Goal: Information Seeking & Learning: Find specific fact

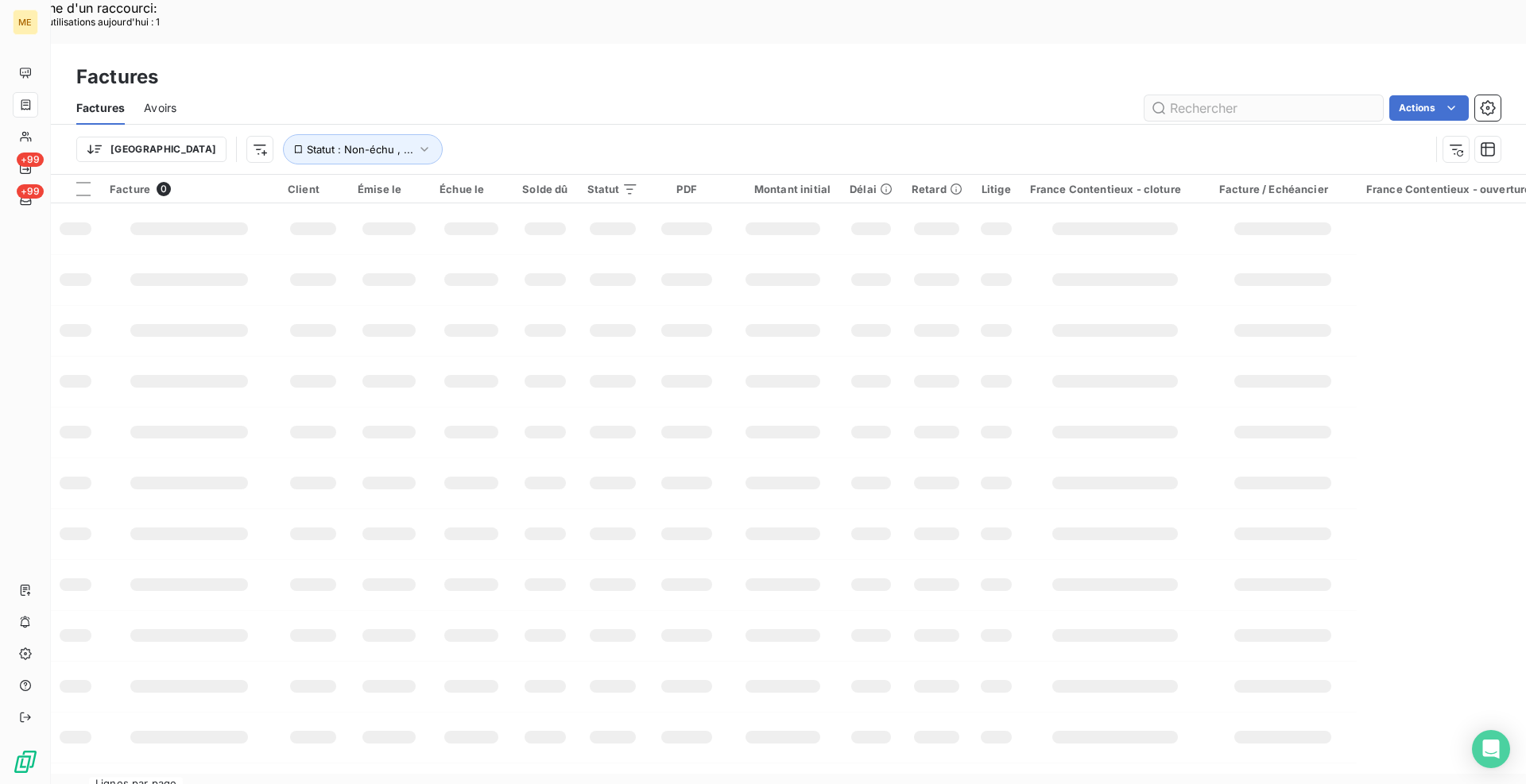
click at [1202, 96] on input "text" at bounding box center [1263, 108] width 238 height 26
type input "F-000037437"
click at [416, 142] on icon "button" at bounding box center [424, 149] width 16 height 16
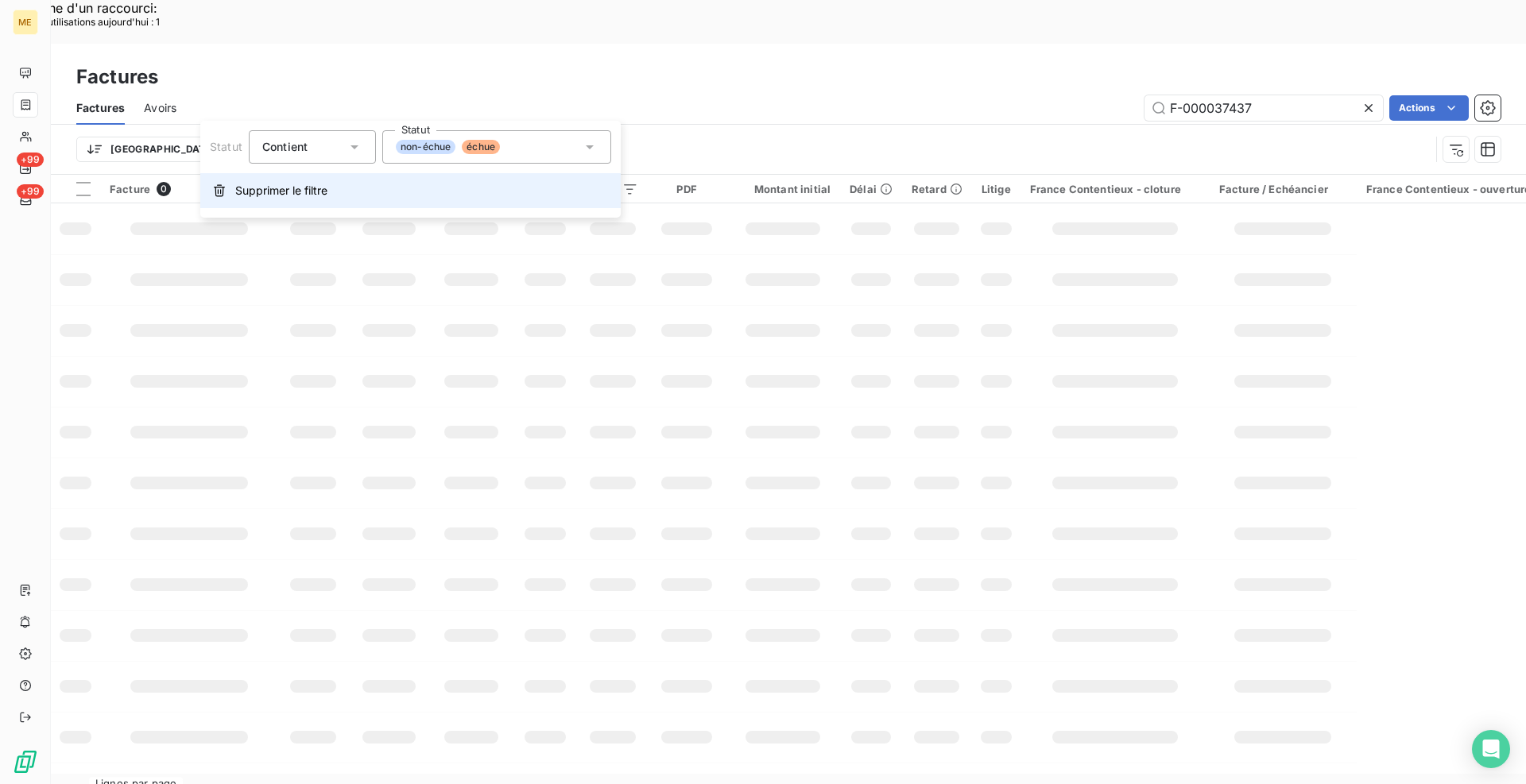
click at [253, 189] on span "Supprimer le filtre" at bounding box center [282, 190] width 92 height 16
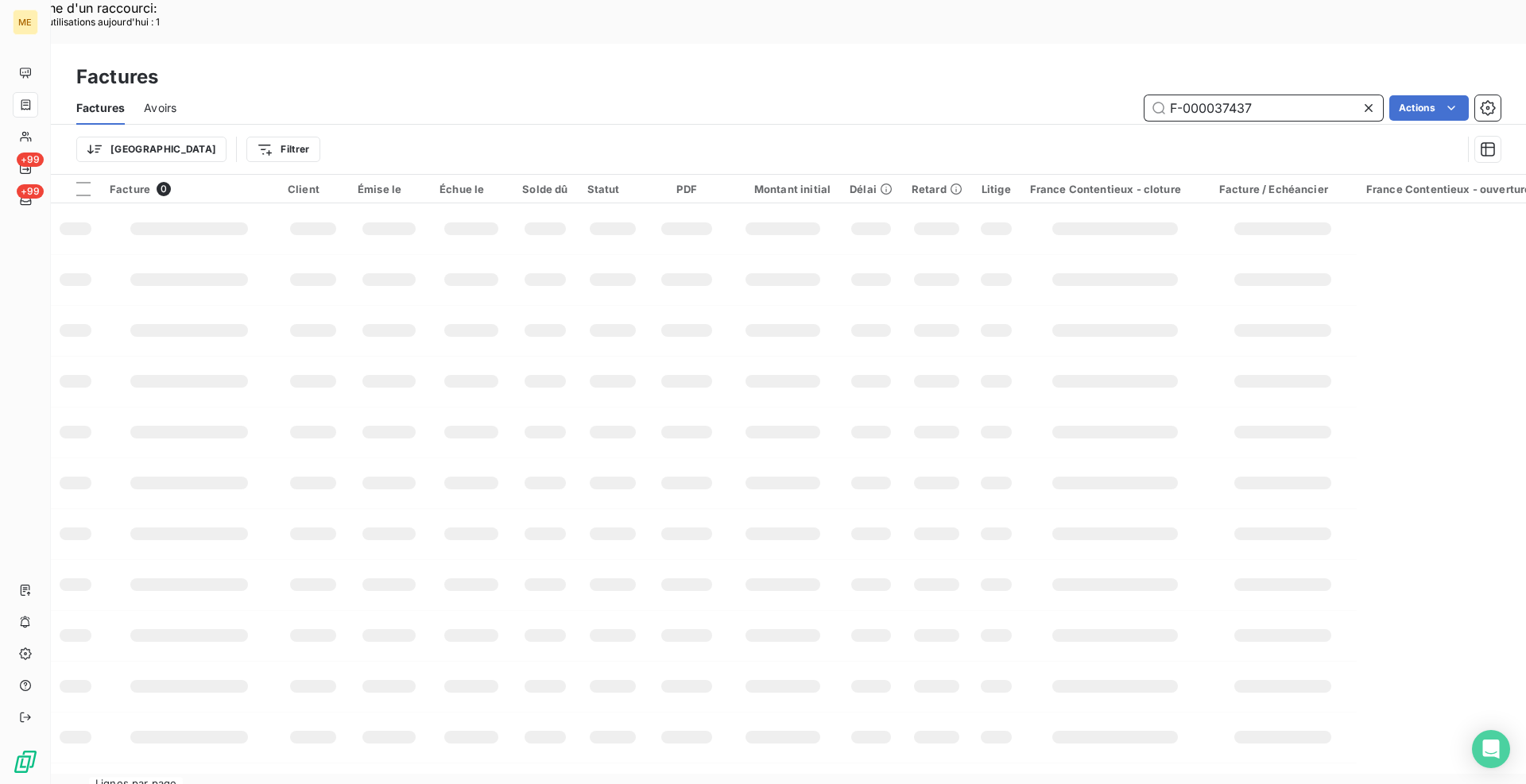
click at [1279, 96] on input "F-000037437" at bounding box center [1263, 108] width 238 height 26
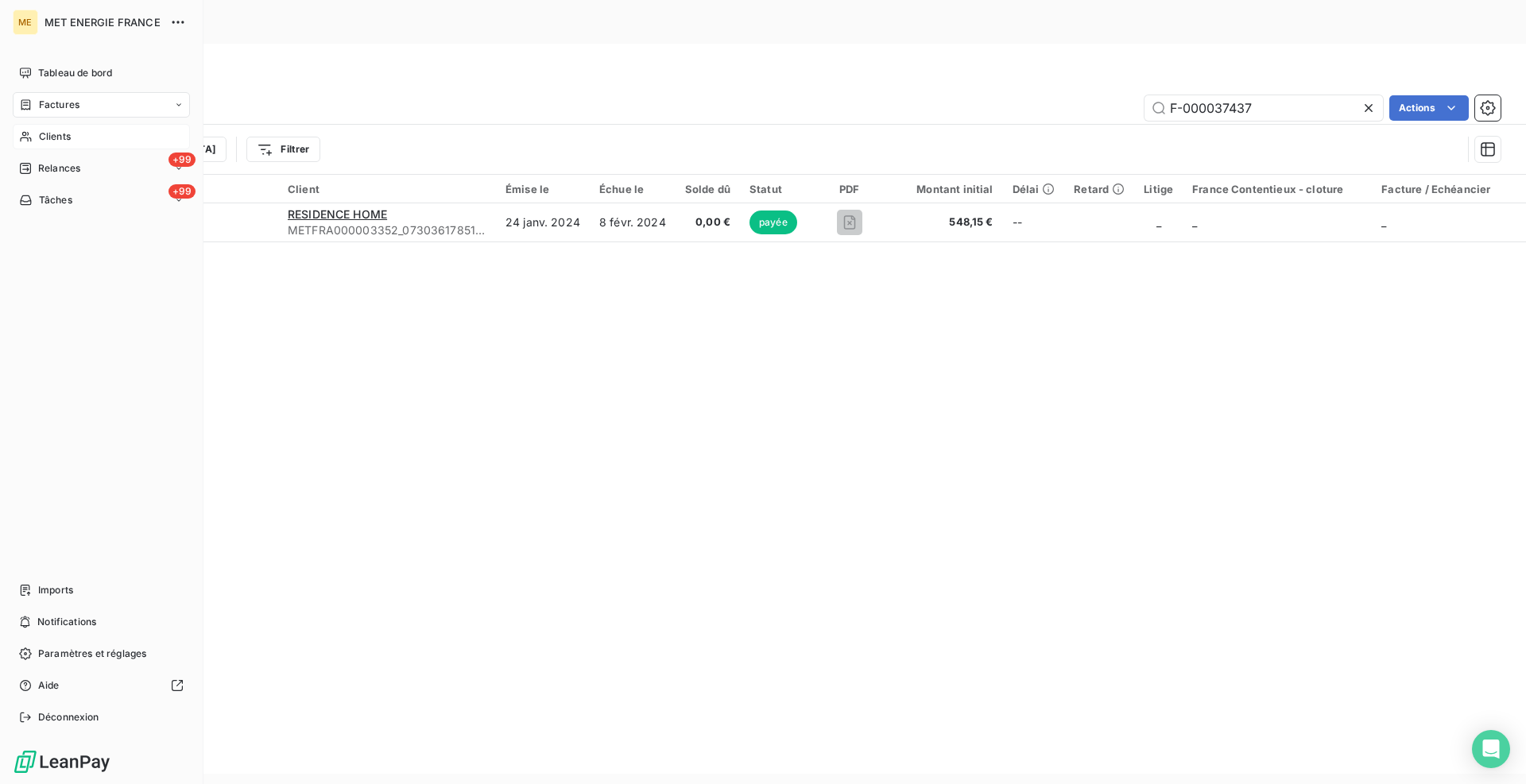
click at [44, 134] on span "Clients" at bounding box center [55, 136] width 32 height 15
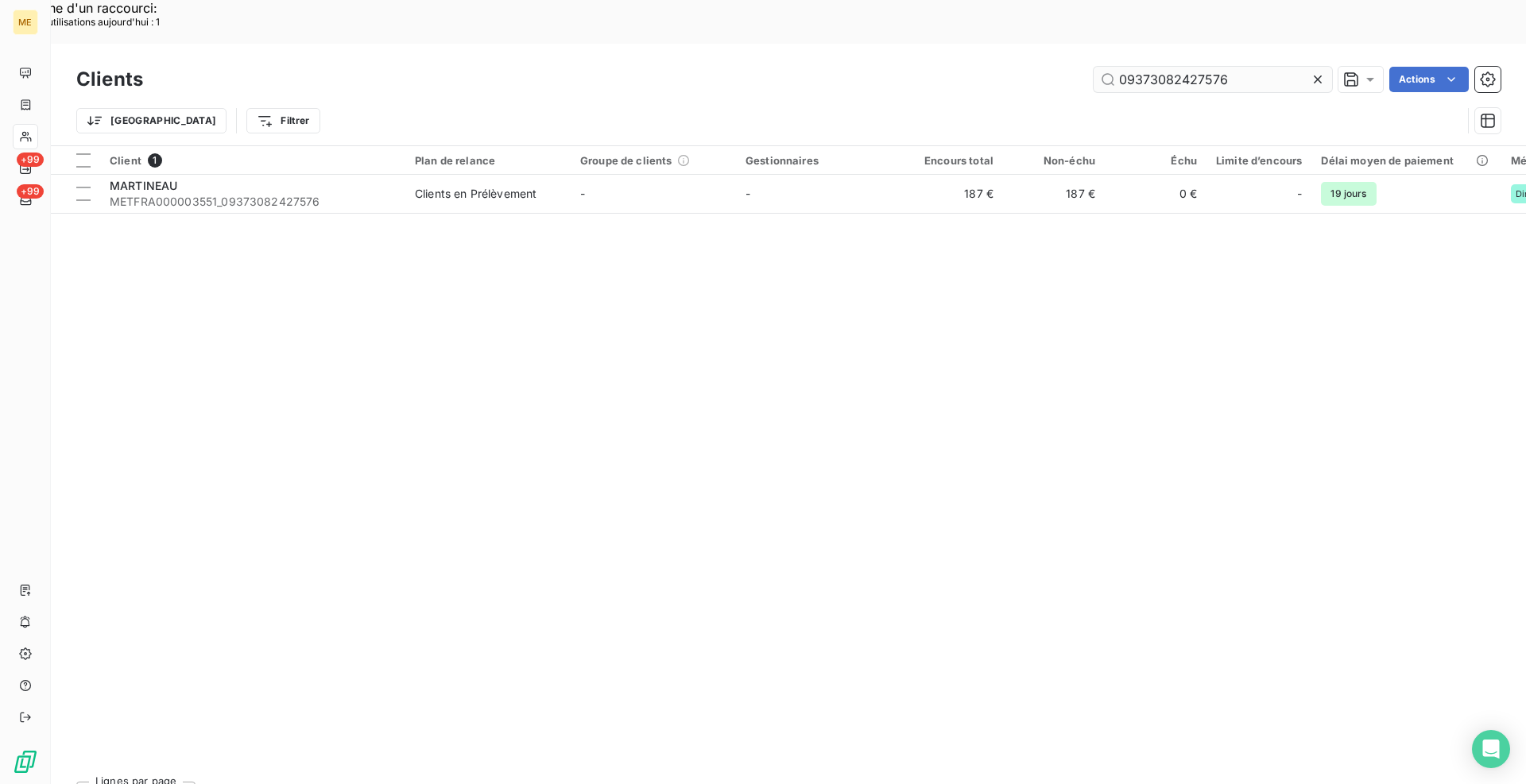
click at [1217, 67] on input "09373082427576" at bounding box center [1212, 79] width 238 height 26
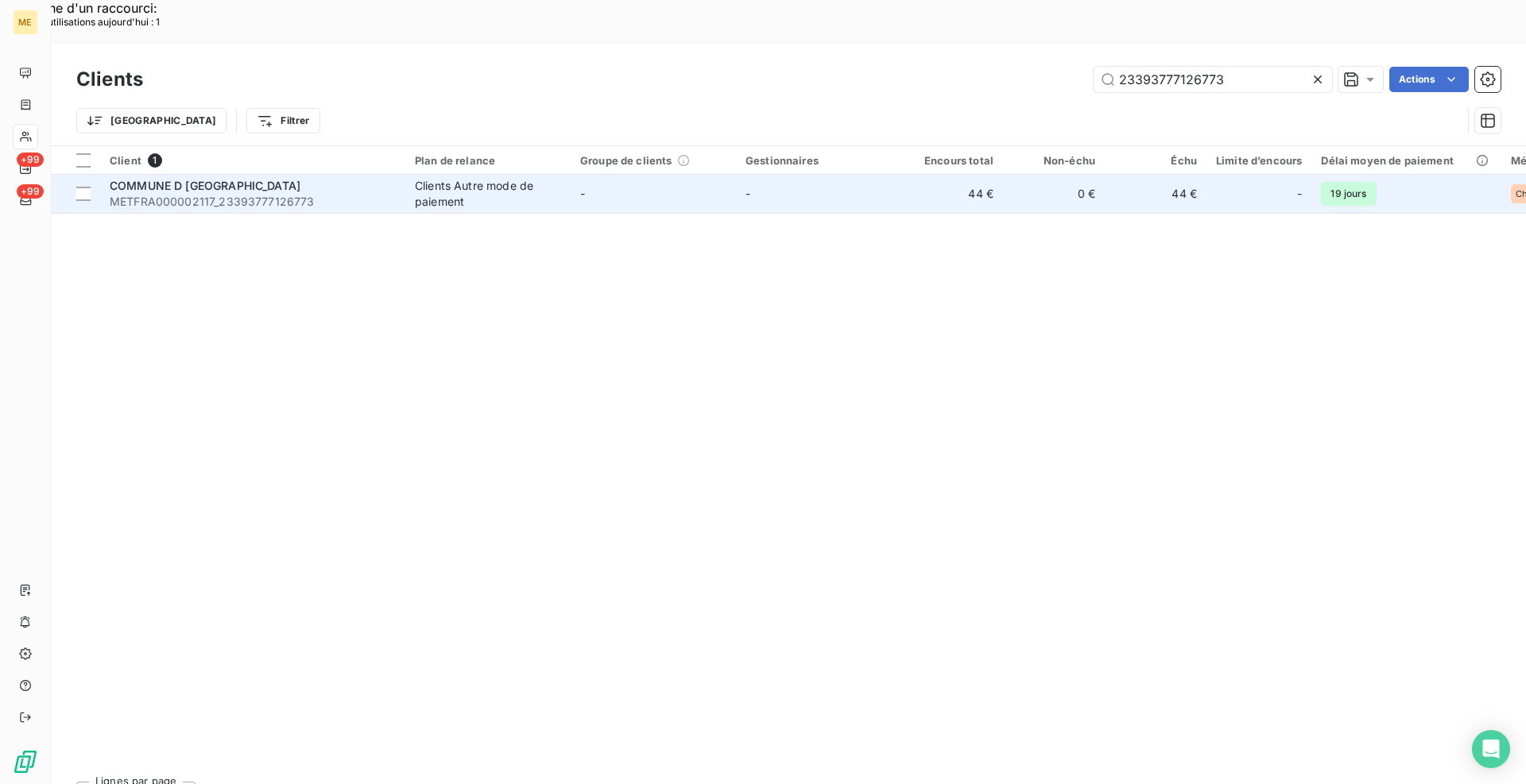
type input "23393777126773"
click at [374, 178] on div "COMMUNE D [GEOGRAPHIC_DATA]" at bounding box center [253, 186] width 286 height 16
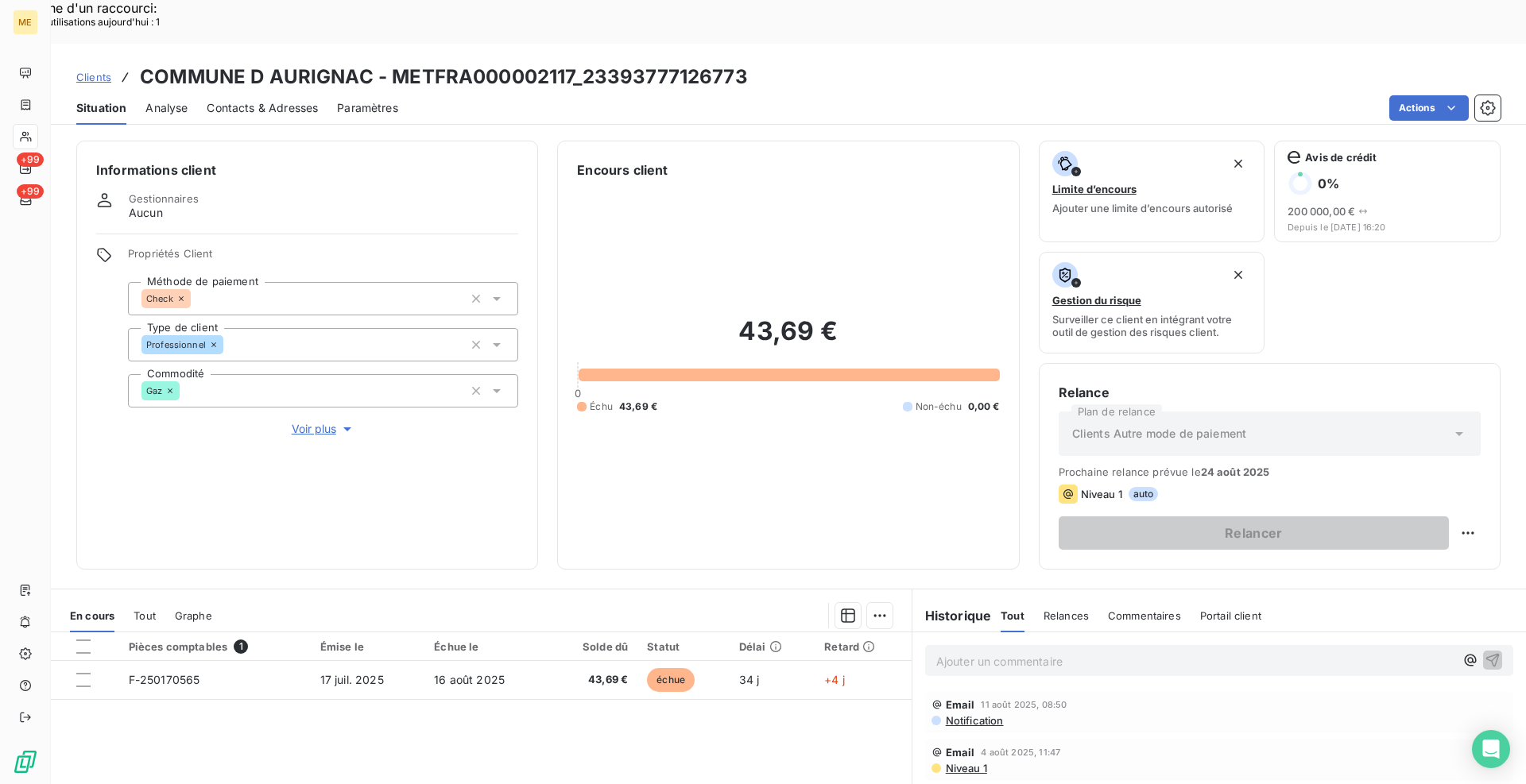
click at [153, 609] on span "Tout" at bounding box center [144, 615] width 22 height 13
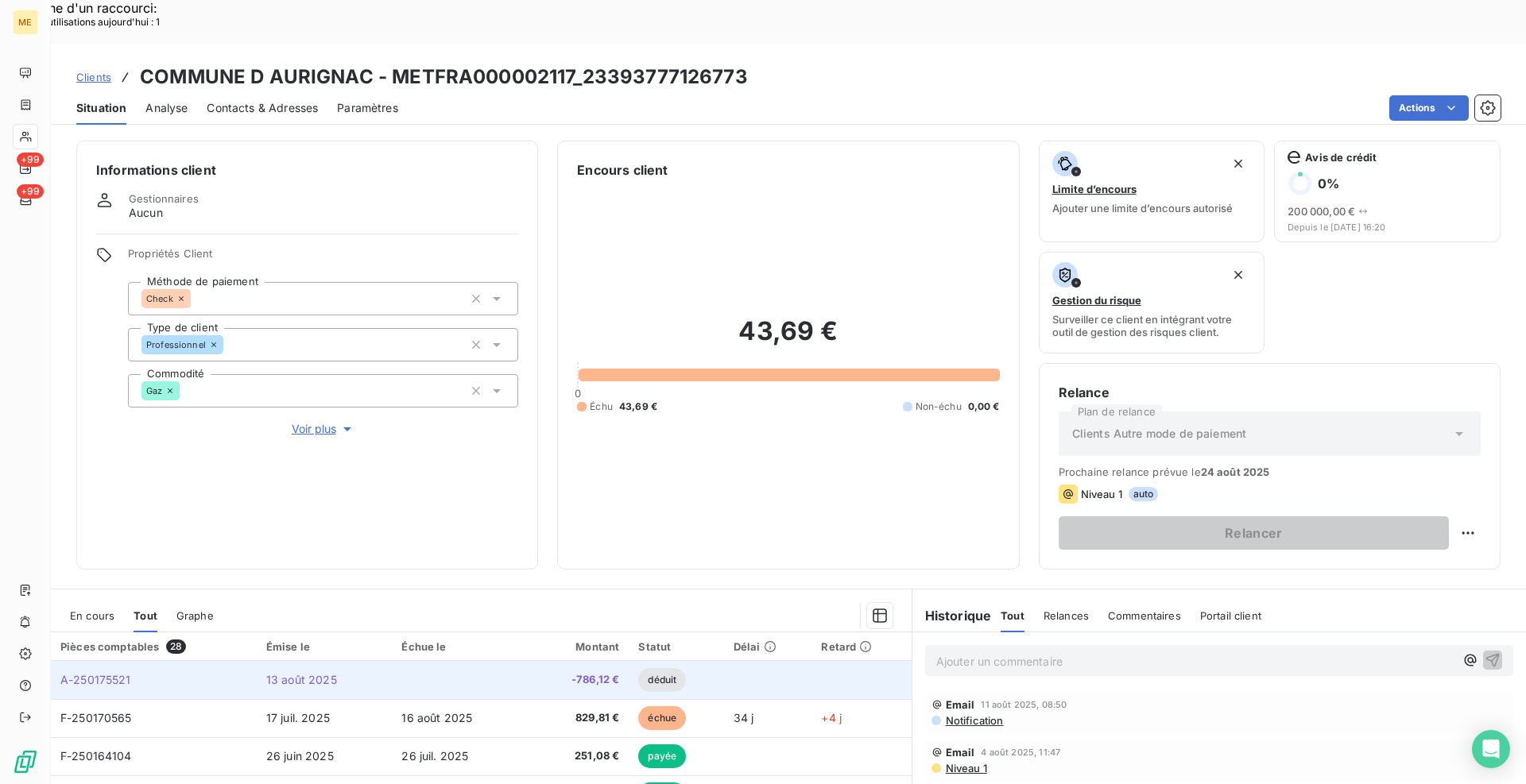
click at [119, 673] on span "A-250175521" at bounding box center [96, 680] width 71 height 14
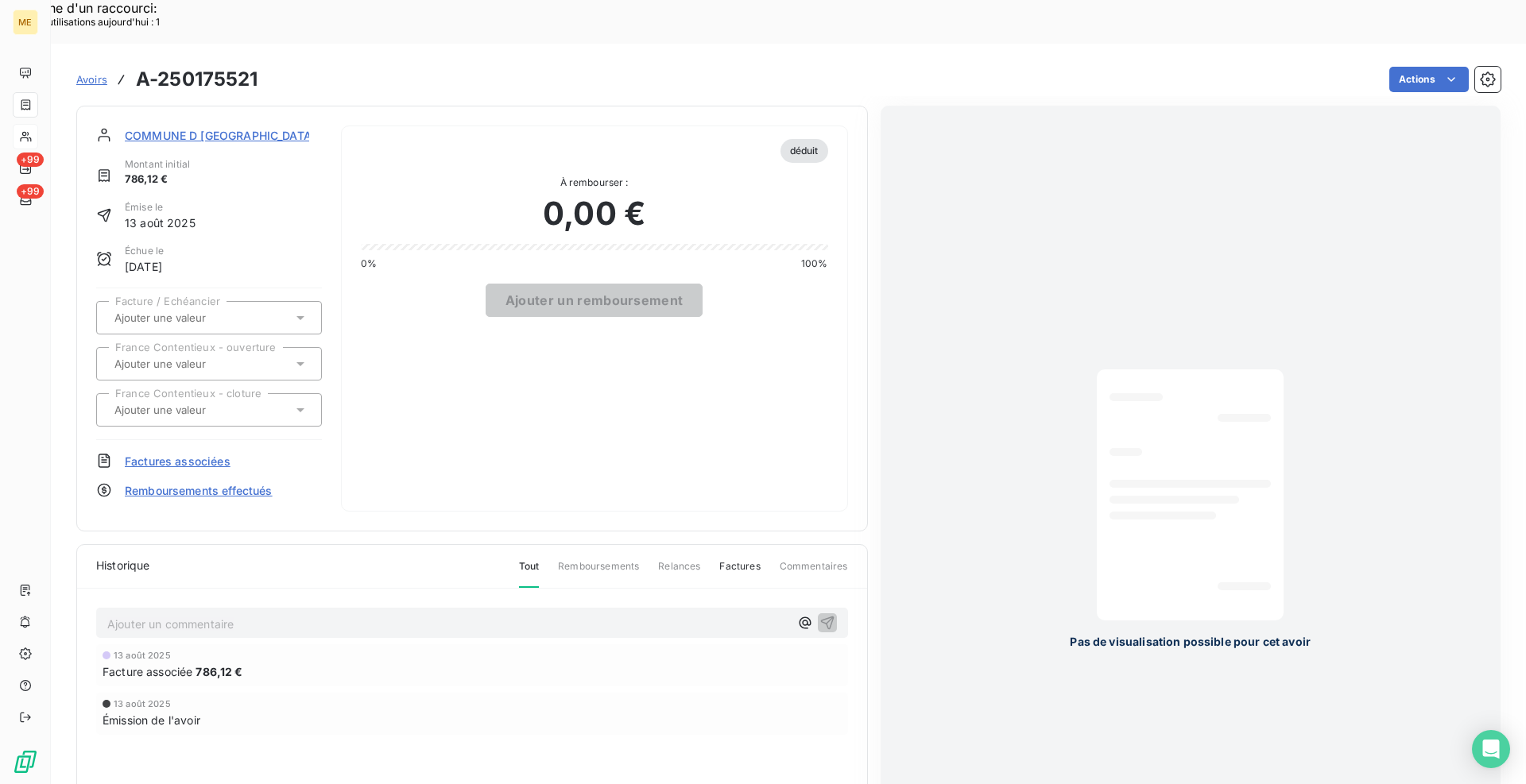
click at [201, 127] on span "COMMUNE D [GEOGRAPHIC_DATA]" at bounding box center [219, 136] width 190 height 17
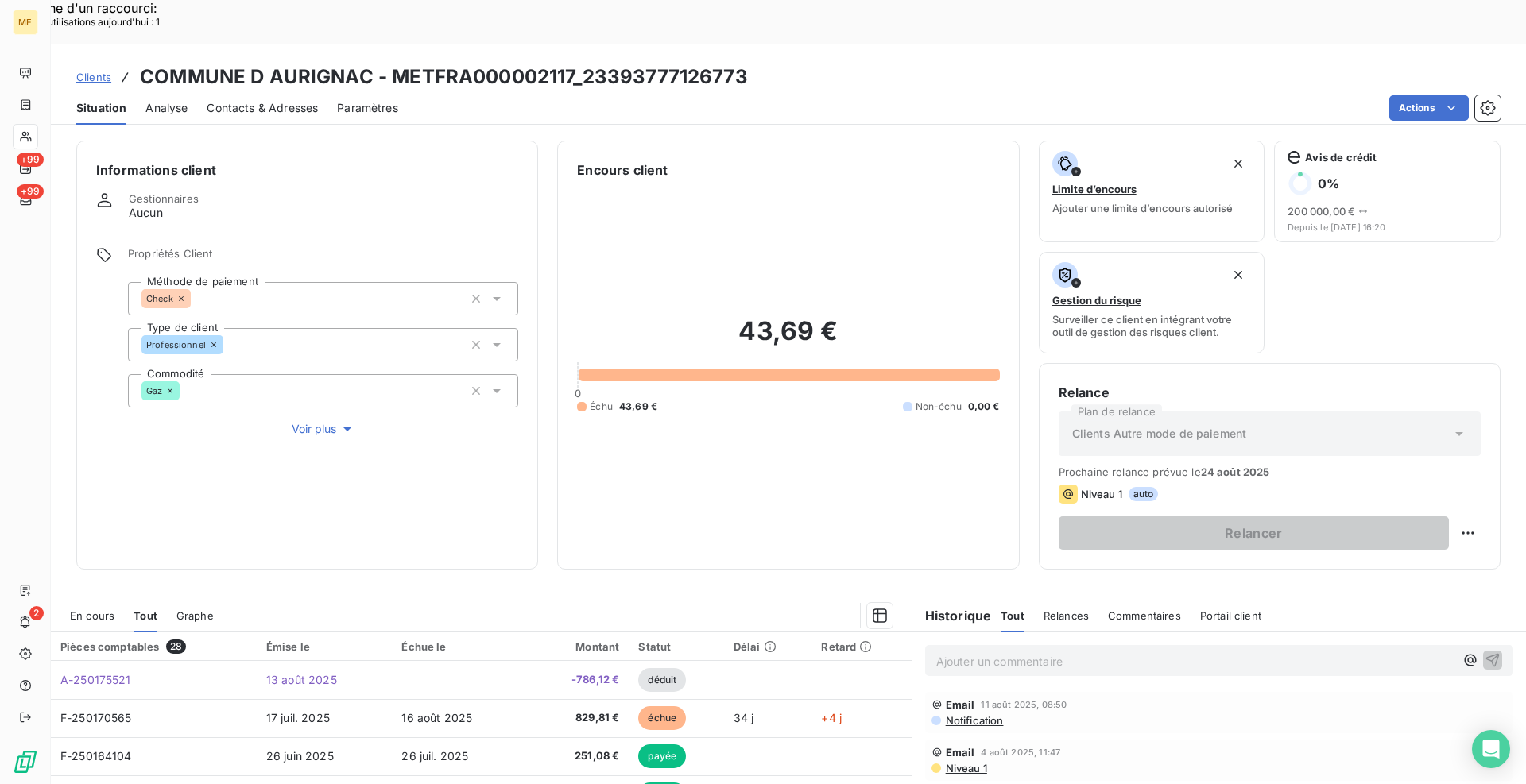
click at [102, 71] on span "Clients" at bounding box center [93, 77] width 35 height 13
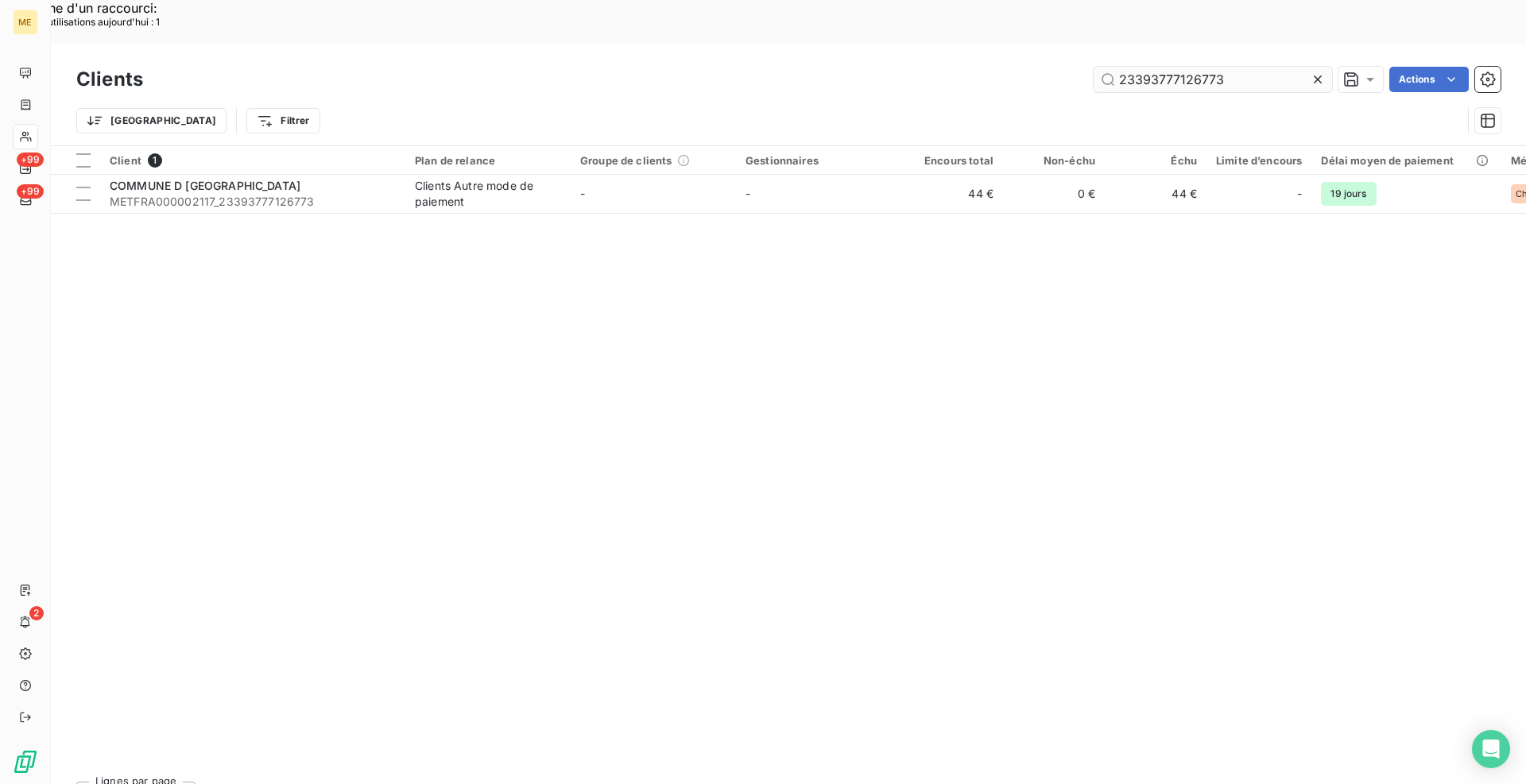
click at [1192, 67] on input "23393777126773" at bounding box center [1212, 79] width 238 height 26
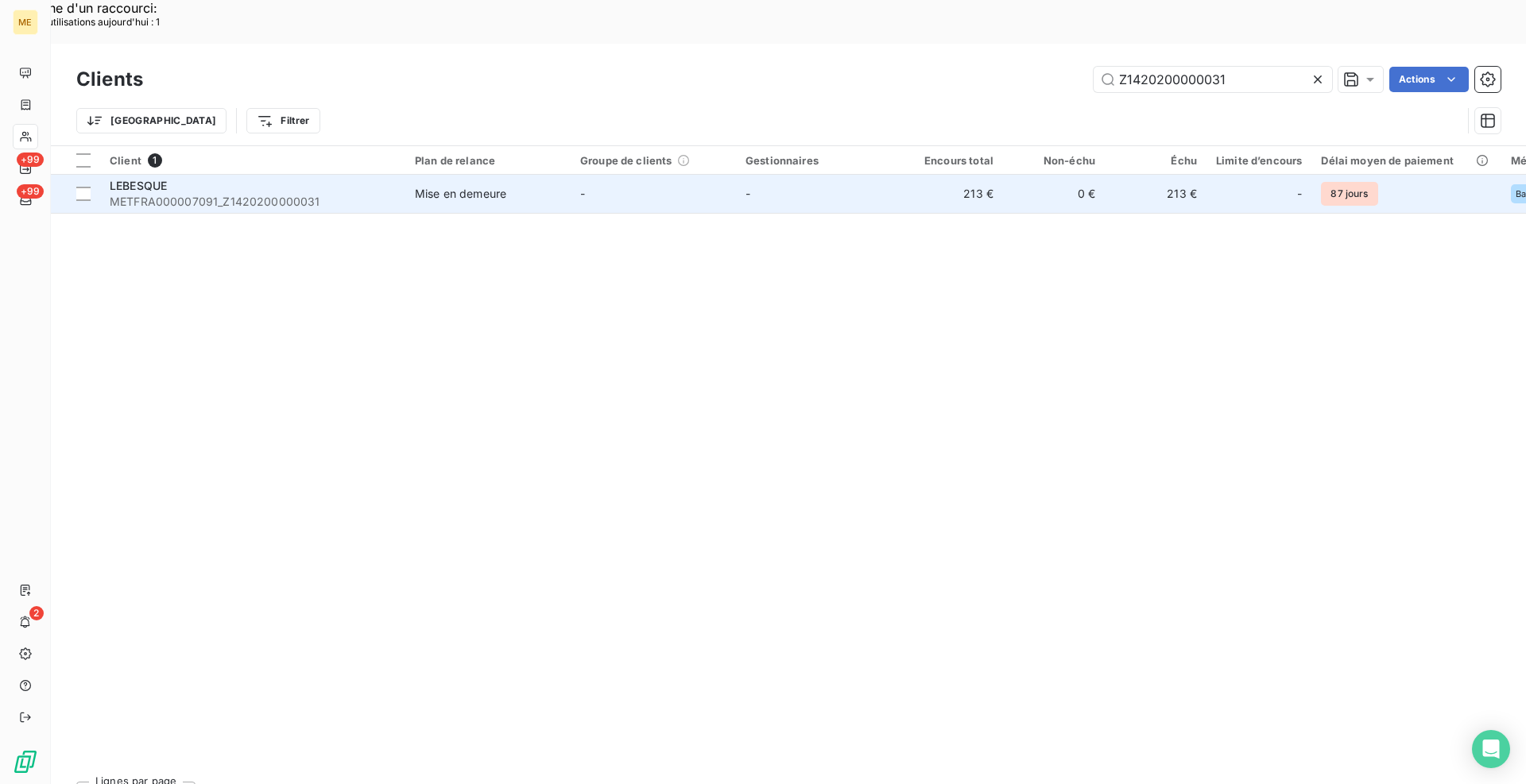
type input "Z1420200000031"
click at [559, 186] on span "Mise en demeure" at bounding box center [487, 194] width 146 height 16
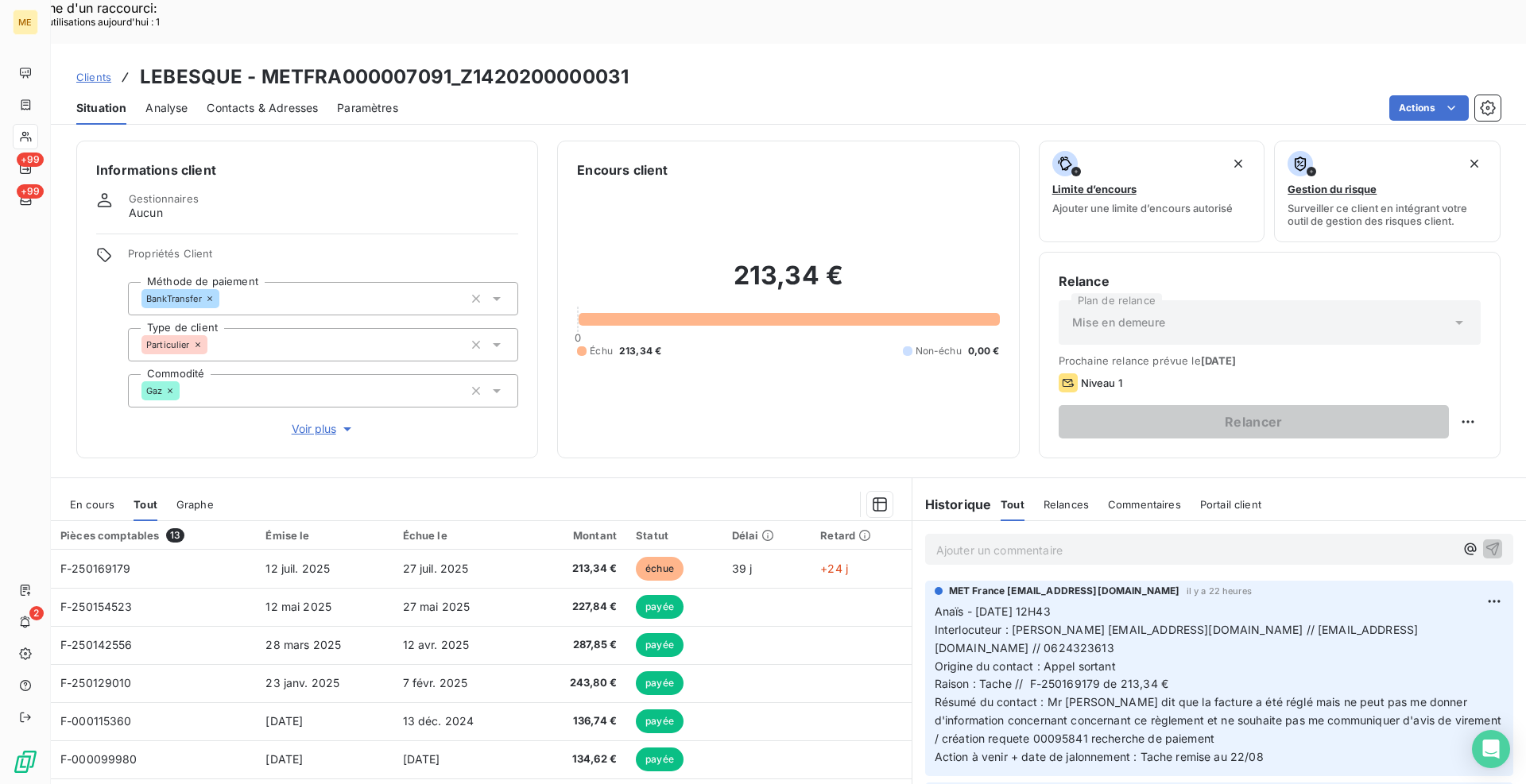
click at [540, 315] on div "Informations client Gestionnaires Aucun Propriétés Client Méthode de paiement B…" at bounding box center [789, 299] width 1475 height 317
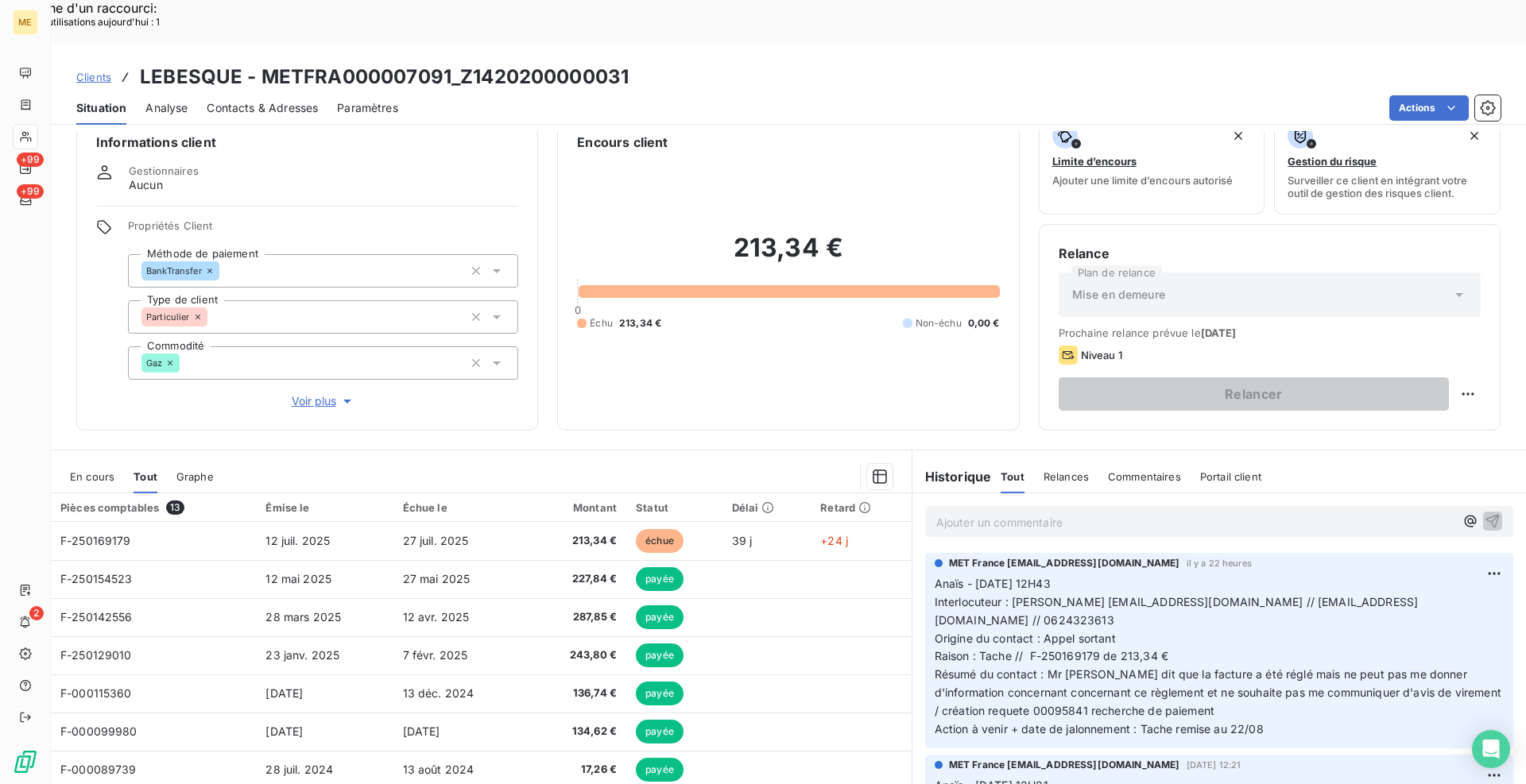
scroll to position [47, 0]
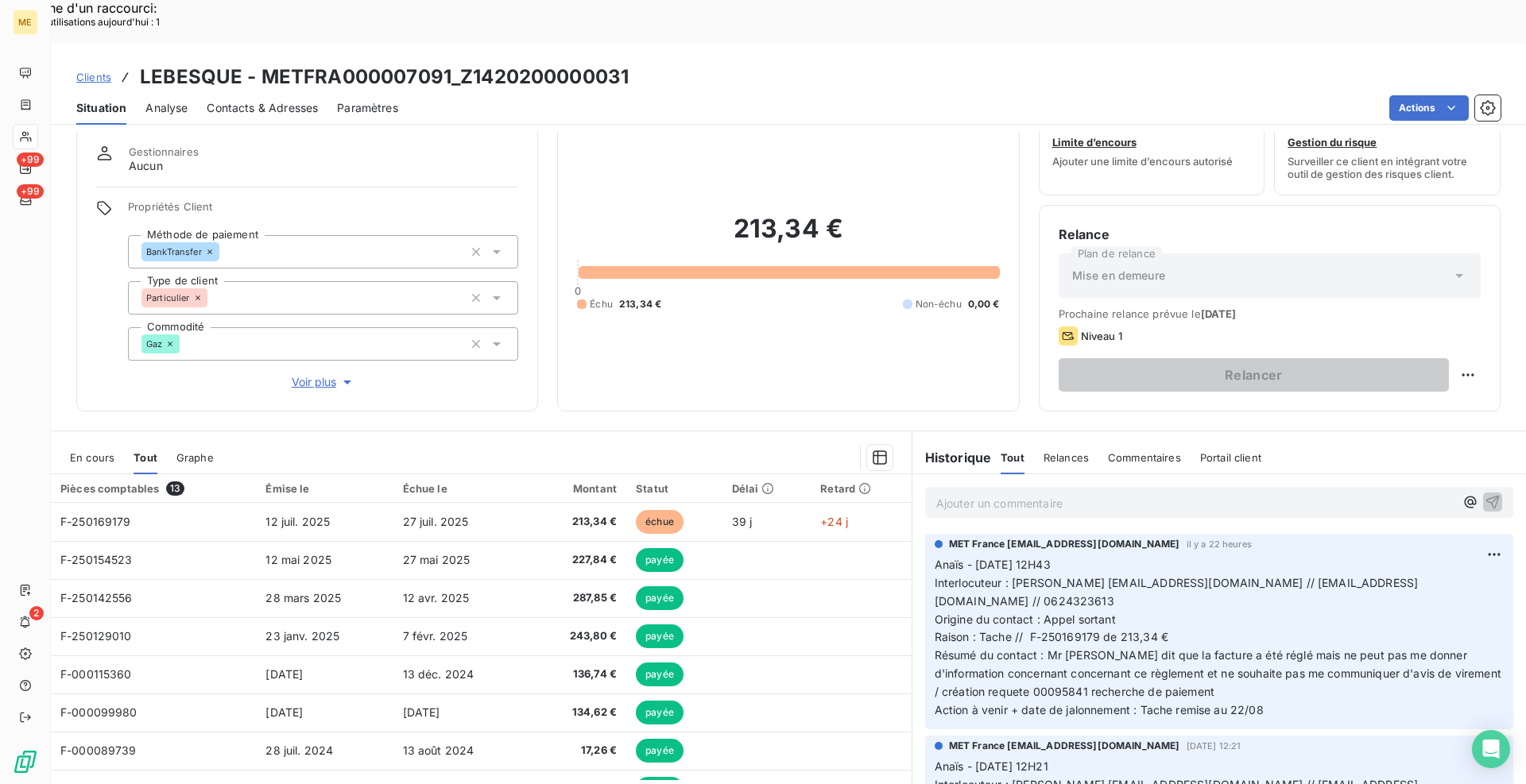
drag, startPoint x: 96, startPoint y: 411, endPoint x: 176, endPoint y: 423, distance: 80.9
click at [96, 451] on span "En cours" at bounding box center [92, 457] width 44 height 13
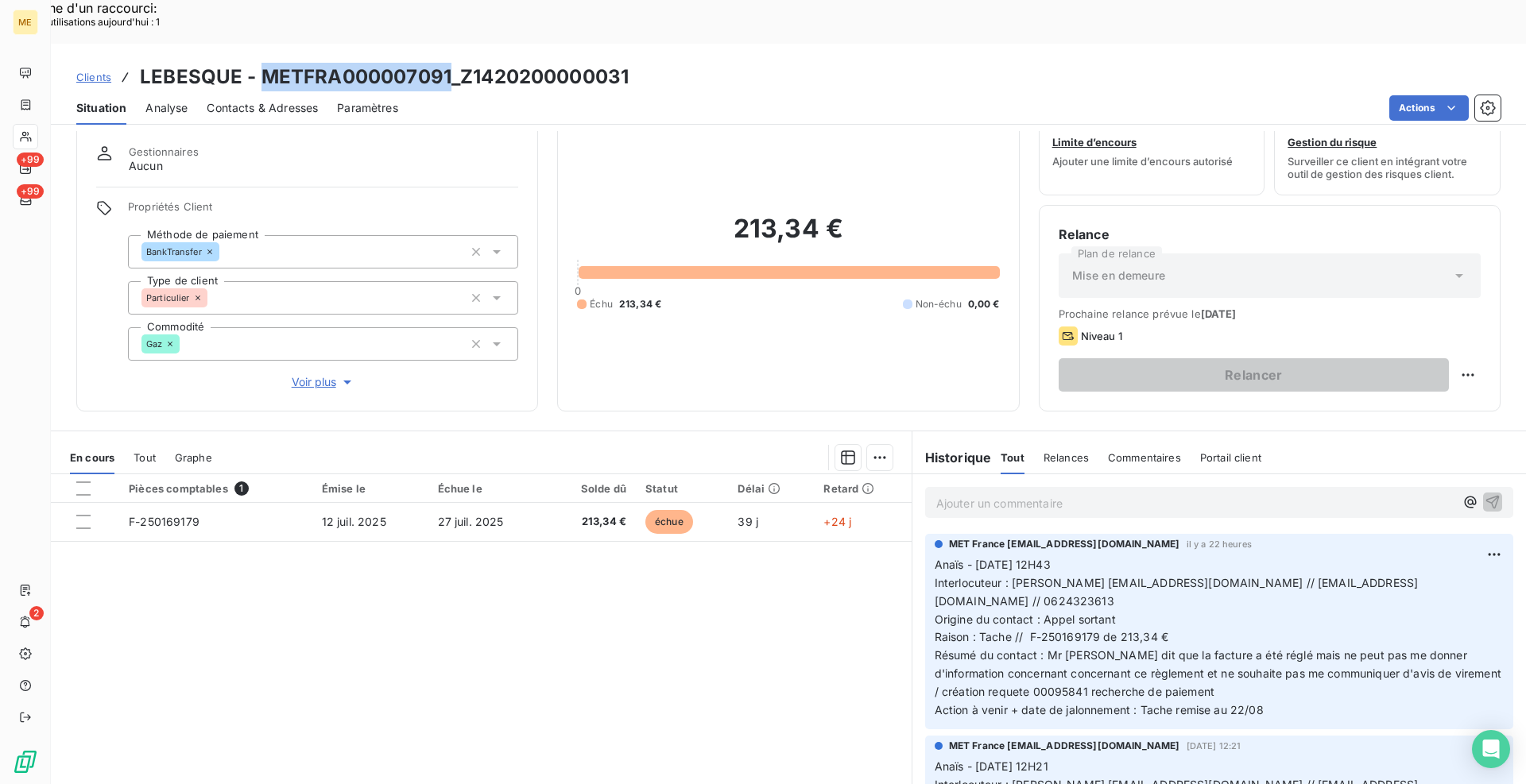
drag, startPoint x: 451, startPoint y: 31, endPoint x: 261, endPoint y: 36, distance: 190.1
click at [261, 63] on h3 "LEBESQUE - METFRA000007091_Z1420200000031" at bounding box center [384, 78] width 489 height 29
copy h3 "METFRA000007091"
drag, startPoint x: 462, startPoint y: 75, endPoint x: 443, endPoint y: 40, distance: 39.8
click at [461, 96] on div "Actions" at bounding box center [958, 108] width 1083 height 26
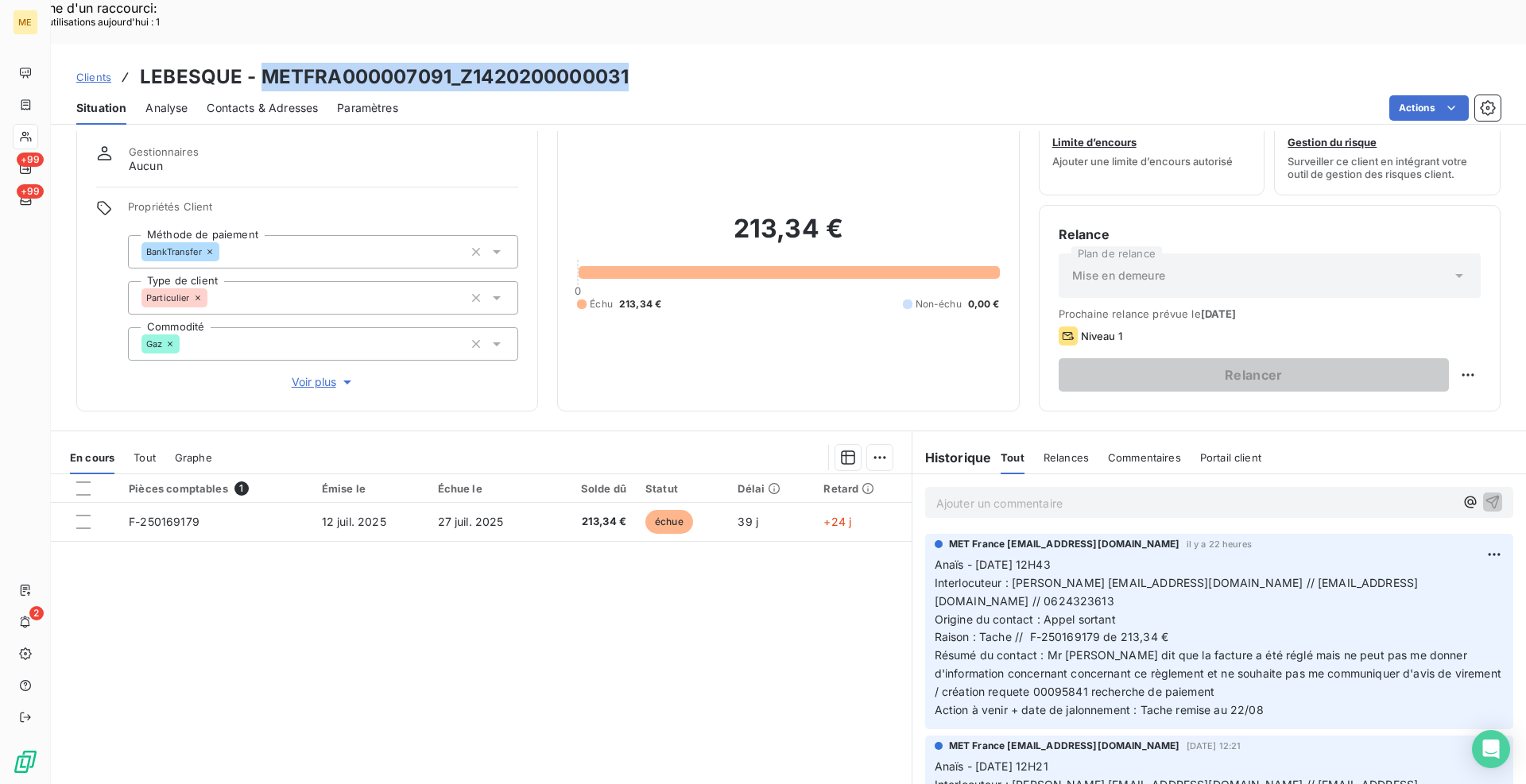
drag, startPoint x: 632, startPoint y: 28, endPoint x: 260, endPoint y: 29, distance: 372.0
click at [260, 63] on div "Clients LEBESQUE - METFRA000007091_Z1420200000031" at bounding box center [789, 78] width 1475 height 29
copy h3 "METFRA000007091_Z1420200000031"
drag, startPoint x: 644, startPoint y: 67, endPoint x: 620, endPoint y: 67, distance: 24.0
click at [644, 96] on div "Actions" at bounding box center [958, 108] width 1083 height 26
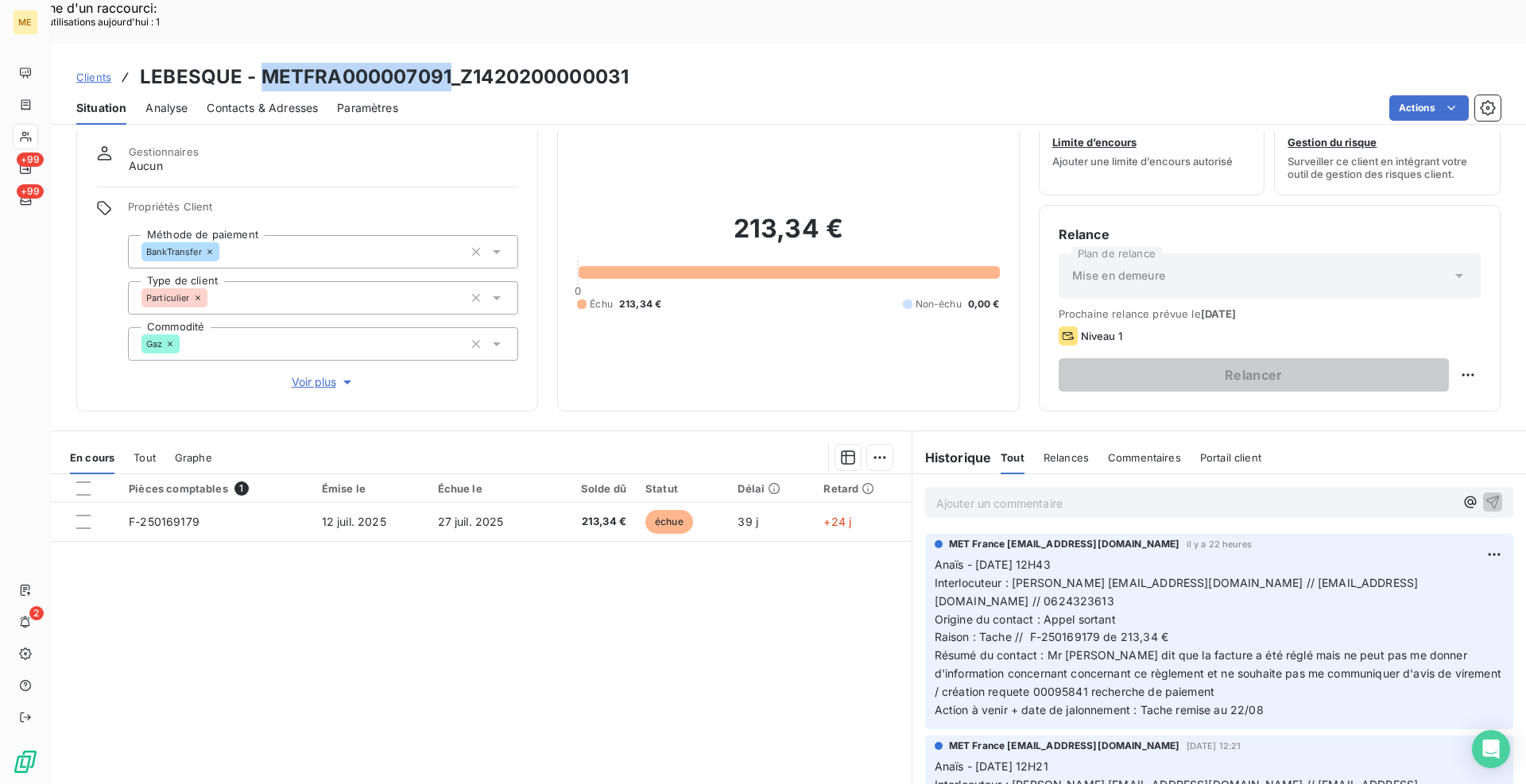
drag, startPoint x: 450, startPoint y: 29, endPoint x: 265, endPoint y: 32, distance: 185.0
click at [265, 63] on h3 "LEBESQUE - METFRA000007091_Z1420200000031" at bounding box center [384, 78] width 489 height 29
copy h3 "METFRA000007091"
click at [84, 71] on span "Clients" at bounding box center [93, 77] width 35 height 13
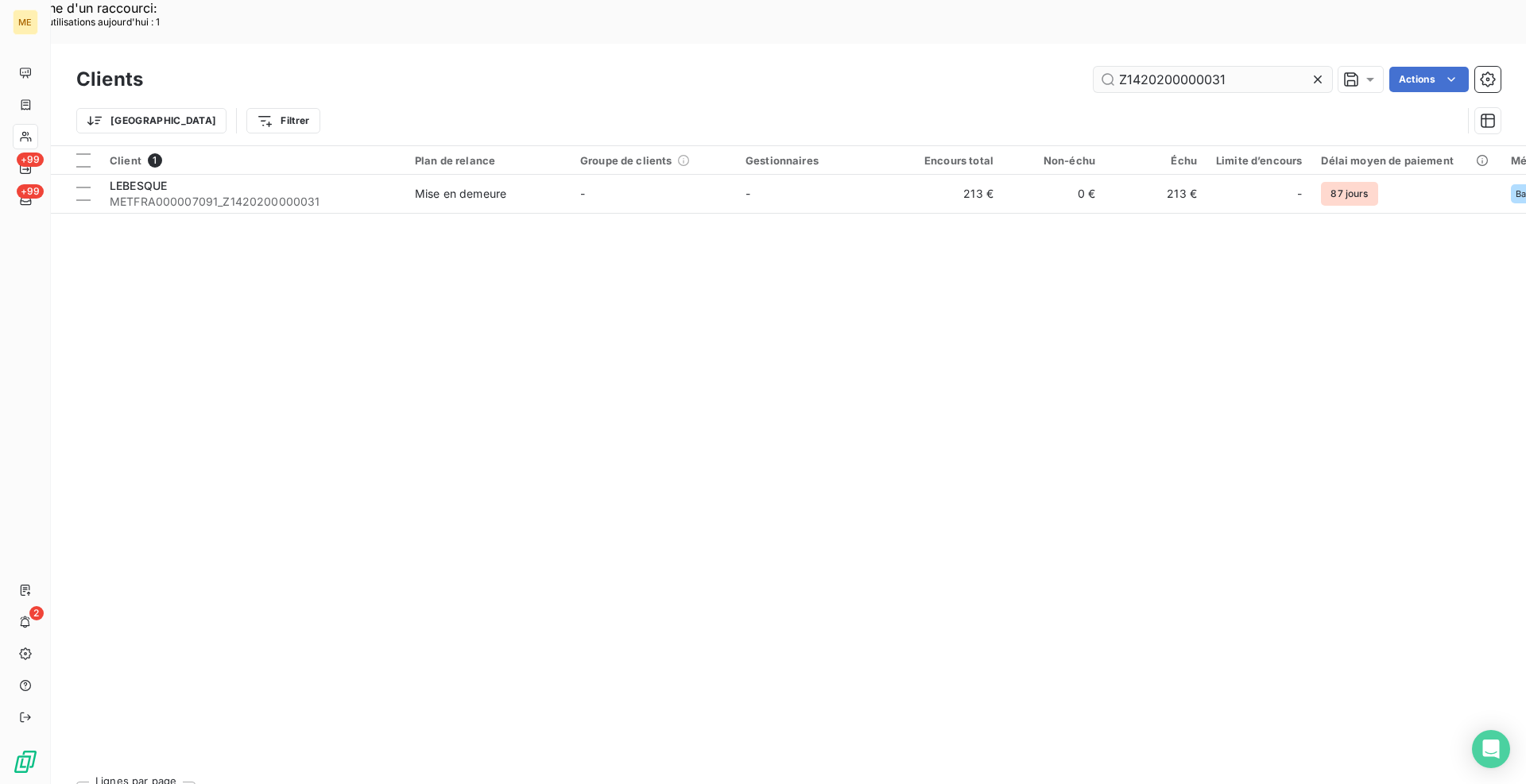
click at [1201, 67] on input "Z1420200000031" at bounding box center [1212, 79] width 238 height 26
click at [1121, 67] on input "METFRA000016619_50022540622476" at bounding box center [1212, 79] width 238 height 26
click at [1119, 67] on input "METFRA000016619_50022540622476" at bounding box center [1212, 79] width 238 height 26
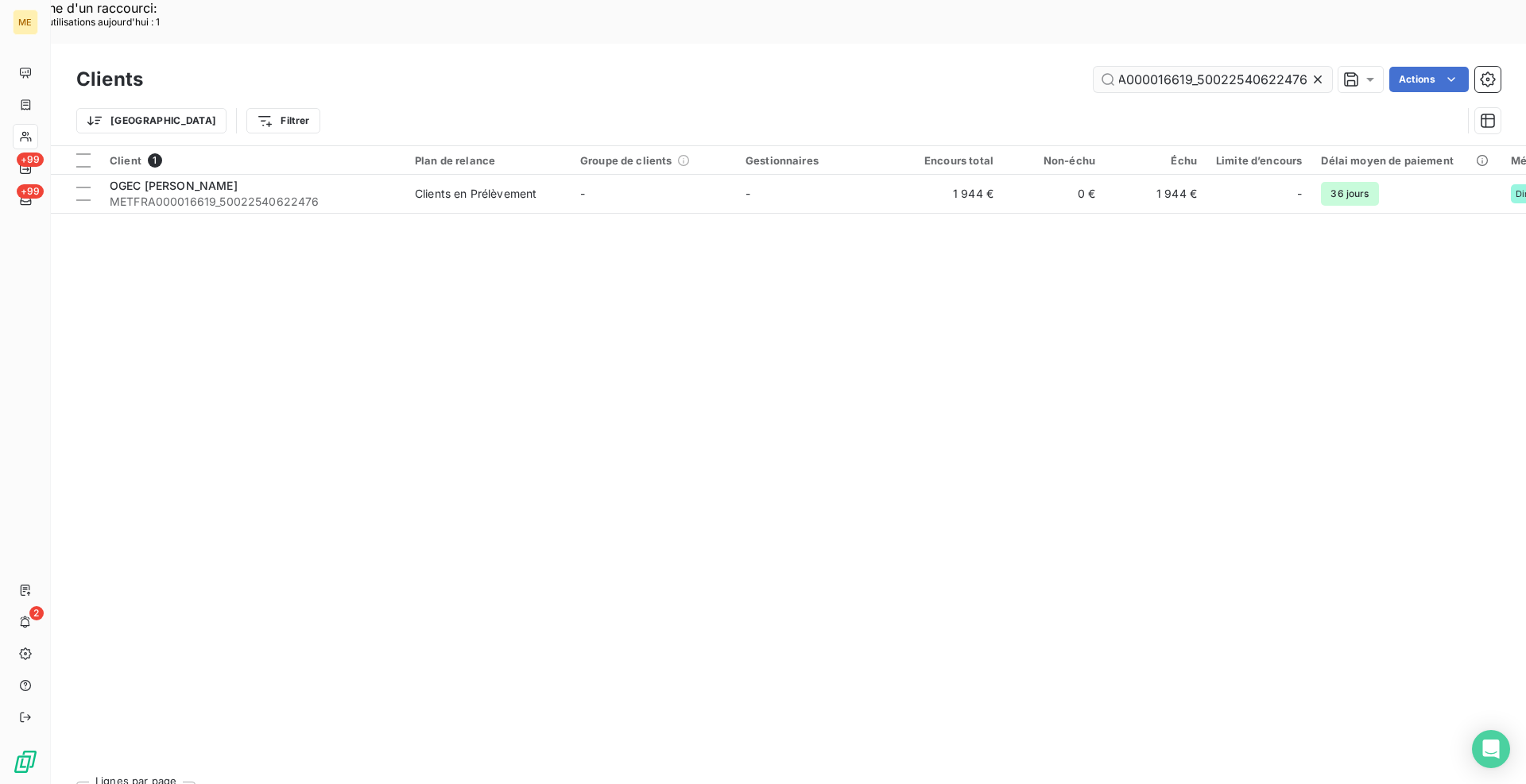
click at [1158, 67] on input "METFRA000016619_50022540622476" at bounding box center [1212, 79] width 238 height 26
click at [1117, 67] on input "METFRA000016619_50022540622476" at bounding box center [1212, 79] width 238 height 26
click at [1121, 67] on input "METFRA000016619_50022540622476" at bounding box center [1212, 79] width 238 height 26
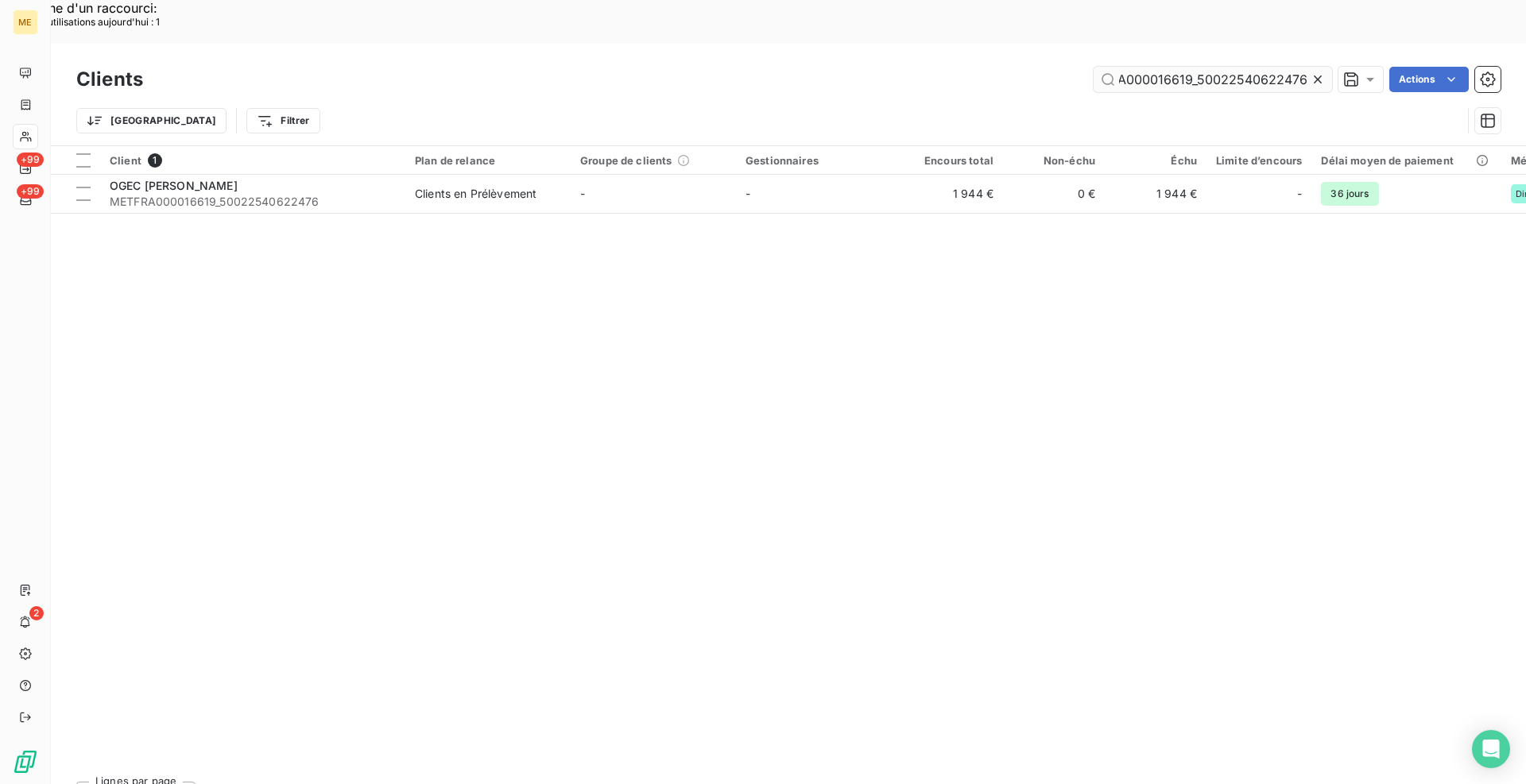
click at [1121, 67] on input "METFRA000016619_50022540622476" at bounding box center [1212, 79] width 238 height 26
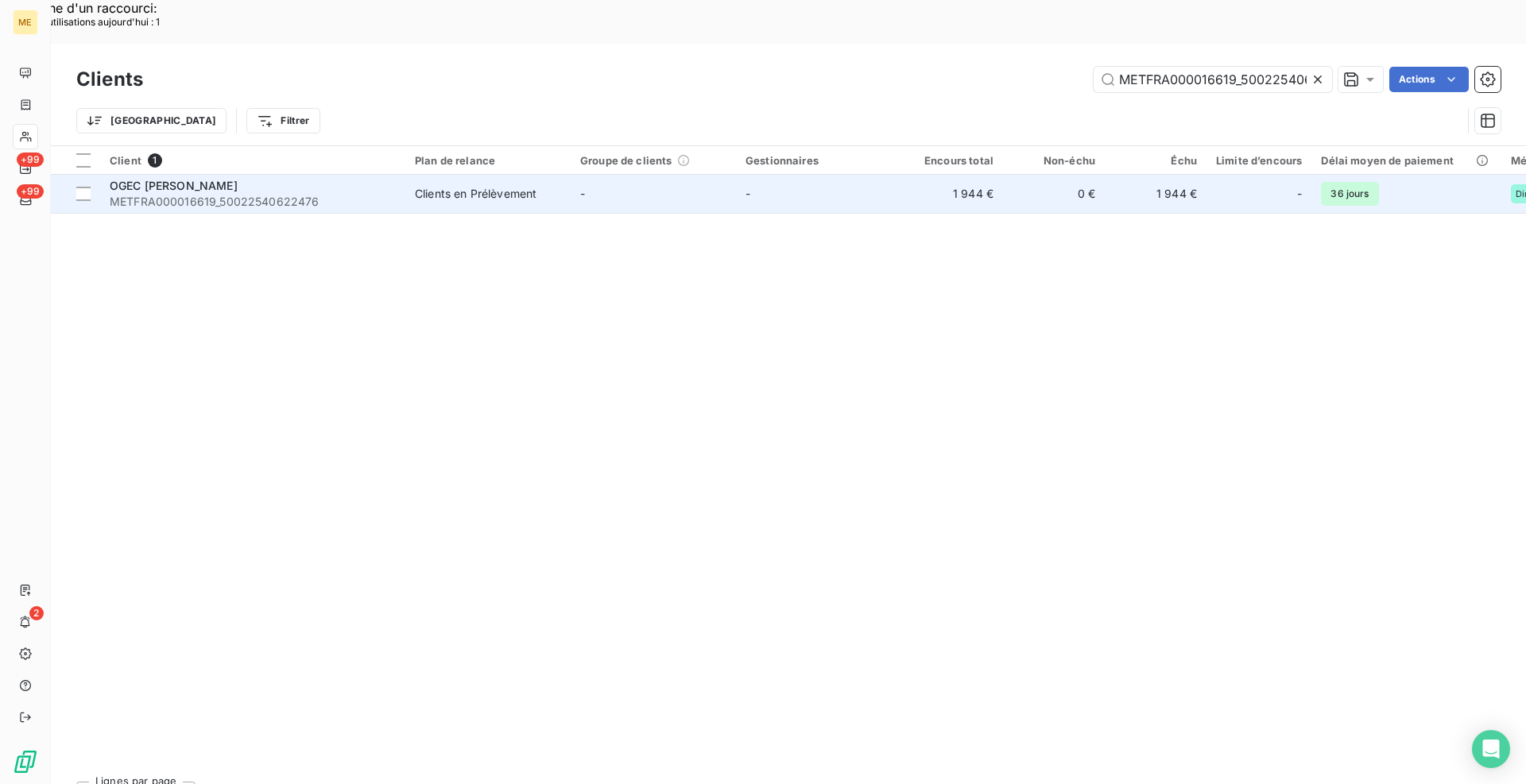
type input "METFRA000016619_50022540622476"
click at [335, 194] on span "METFRA000016619_50022540622476" at bounding box center [253, 201] width 286 height 16
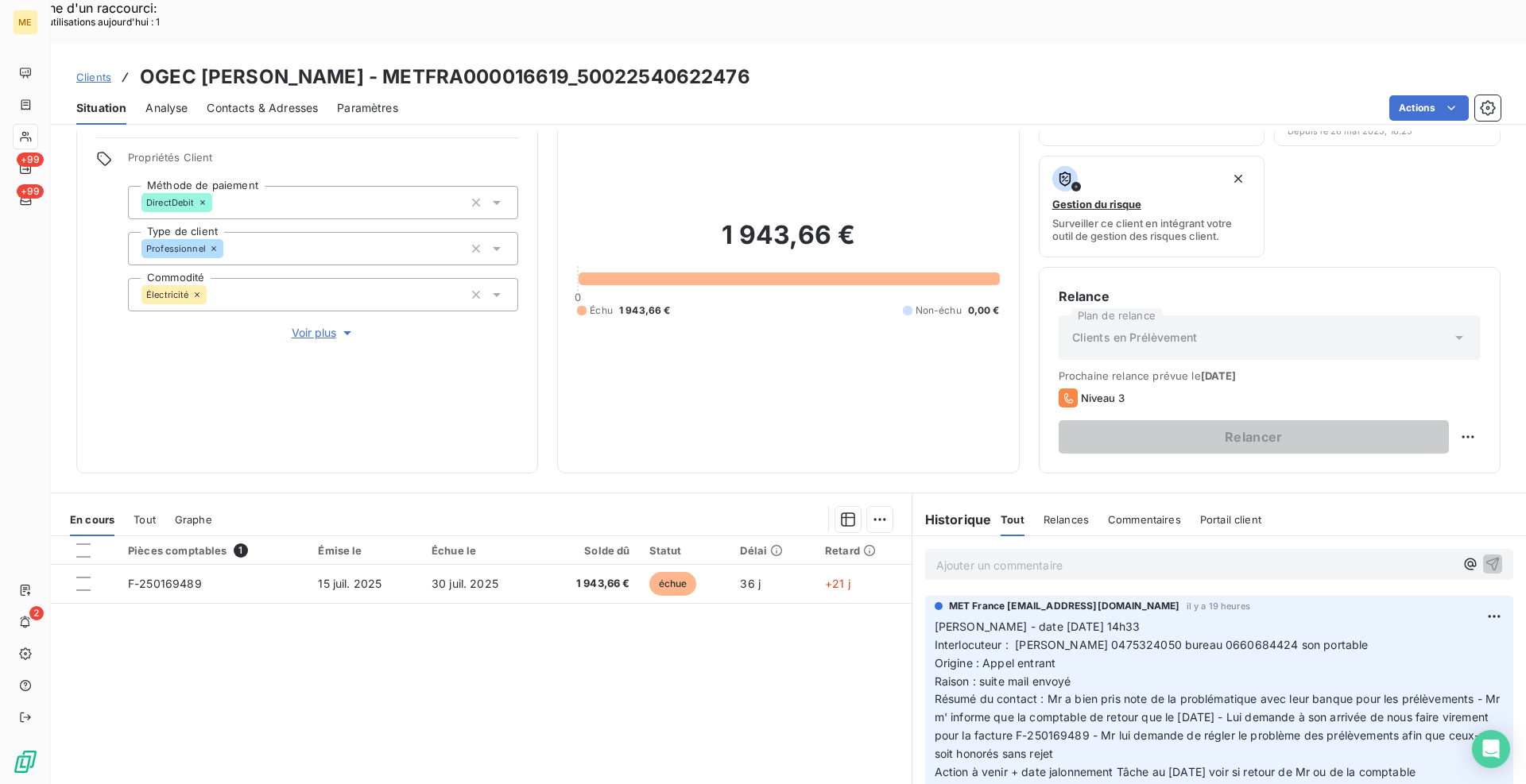
scroll to position [158, 0]
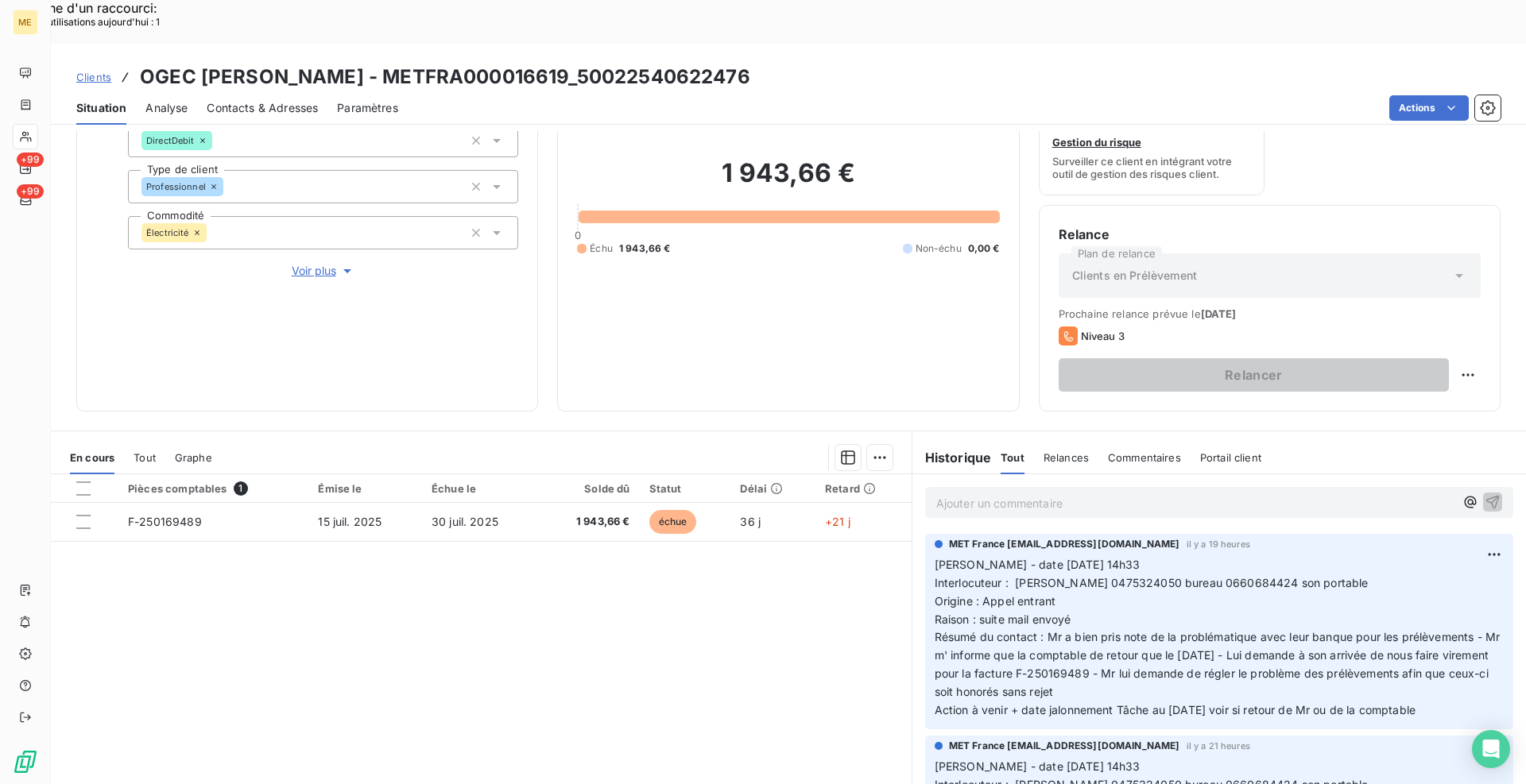
drag, startPoint x: 776, startPoint y: 721, endPoint x: 625, endPoint y: 419, distance: 337.6
click at [760, 716] on div "Pièces comptables 1 Émise le Échue le Solde dû Statut Délai Retard F-250169489 …" at bounding box center [481, 627] width 860 height 306
drag, startPoint x: 540, startPoint y: 33, endPoint x: 363, endPoint y: 33, distance: 177.0
click at [363, 63] on h3 "OGEC [PERSON_NAME] - METFRA000016619_50022540622476" at bounding box center [445, 78] width 610 height 29
copy h3 "METFRA000016619"
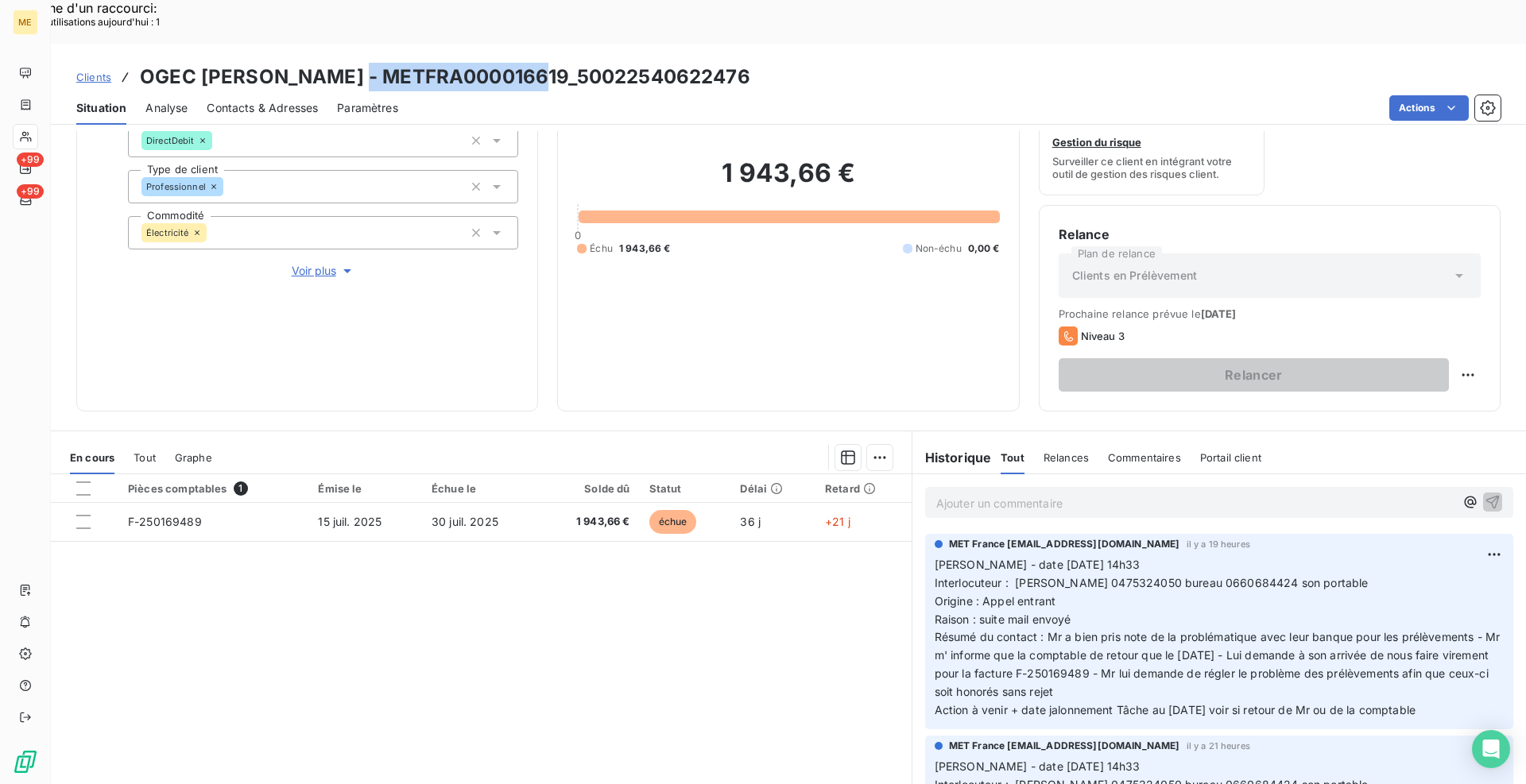
click at [102, 71] on span "Clients" at bounding box center [93, 77] width 35 height 13
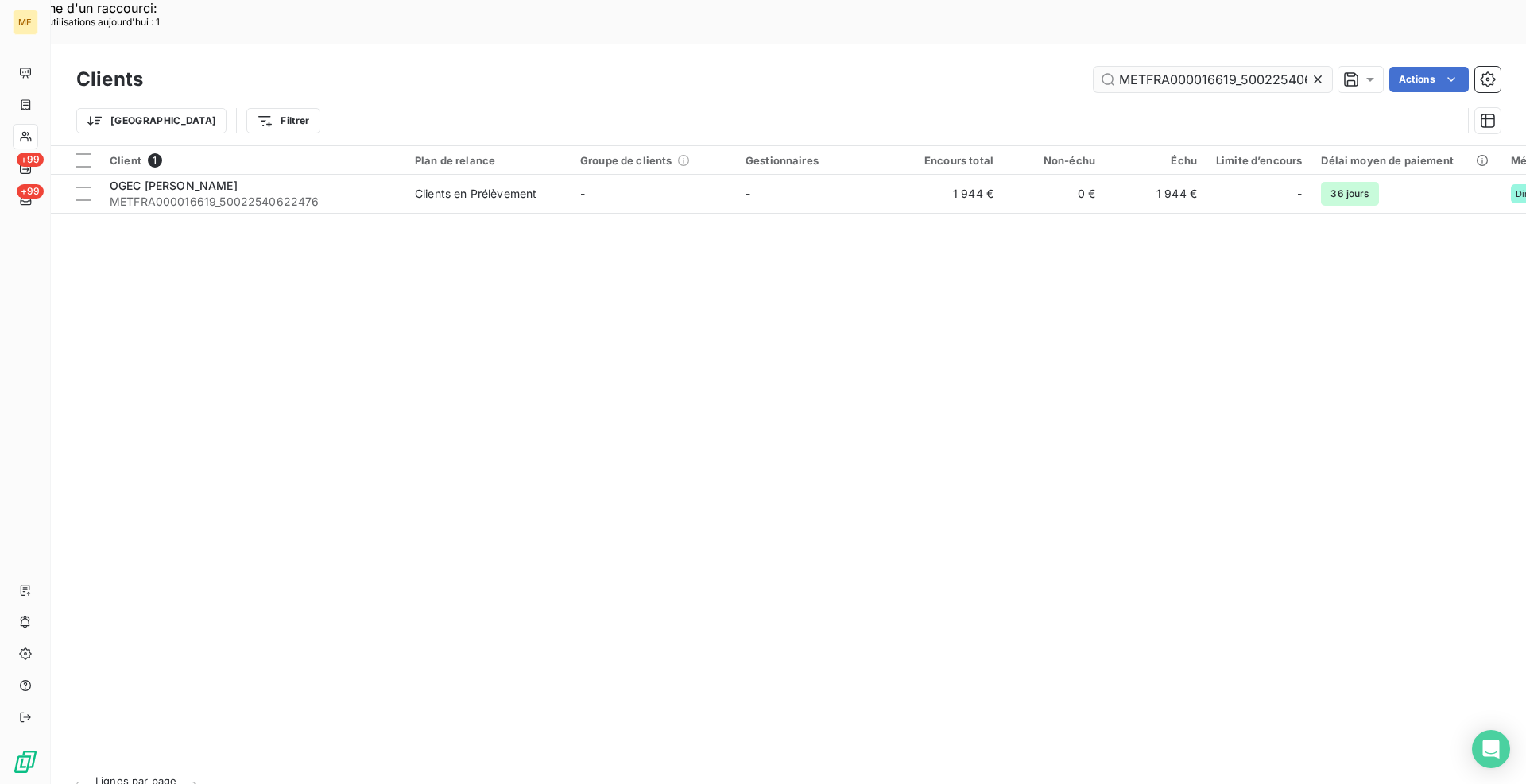
scroll to position [0, 44]
click at [1277, 67] on input "METFRA000016619_50022540622476" at bounding box center [1212, 79] width 238 height 26
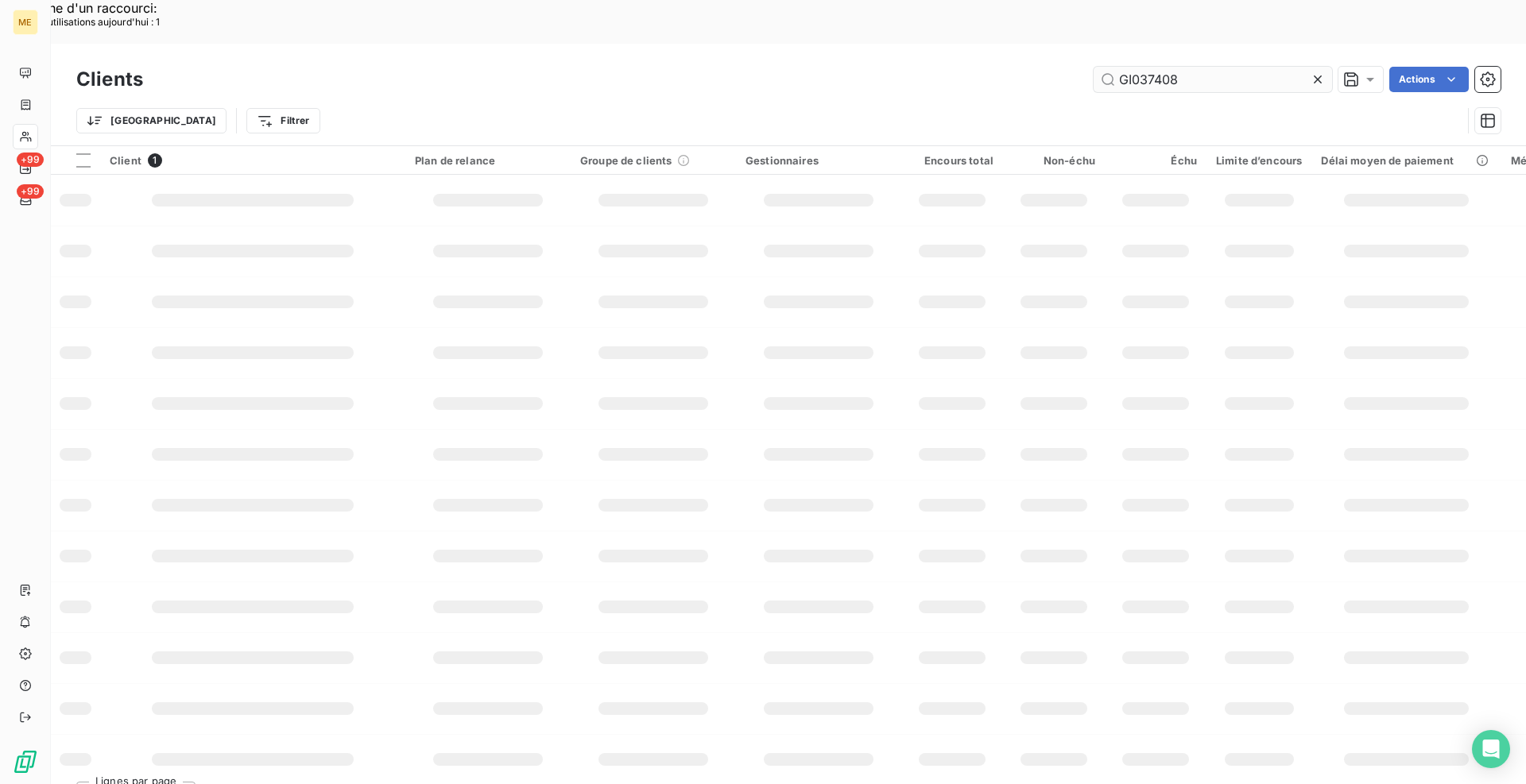
scroll to position [0, 0]
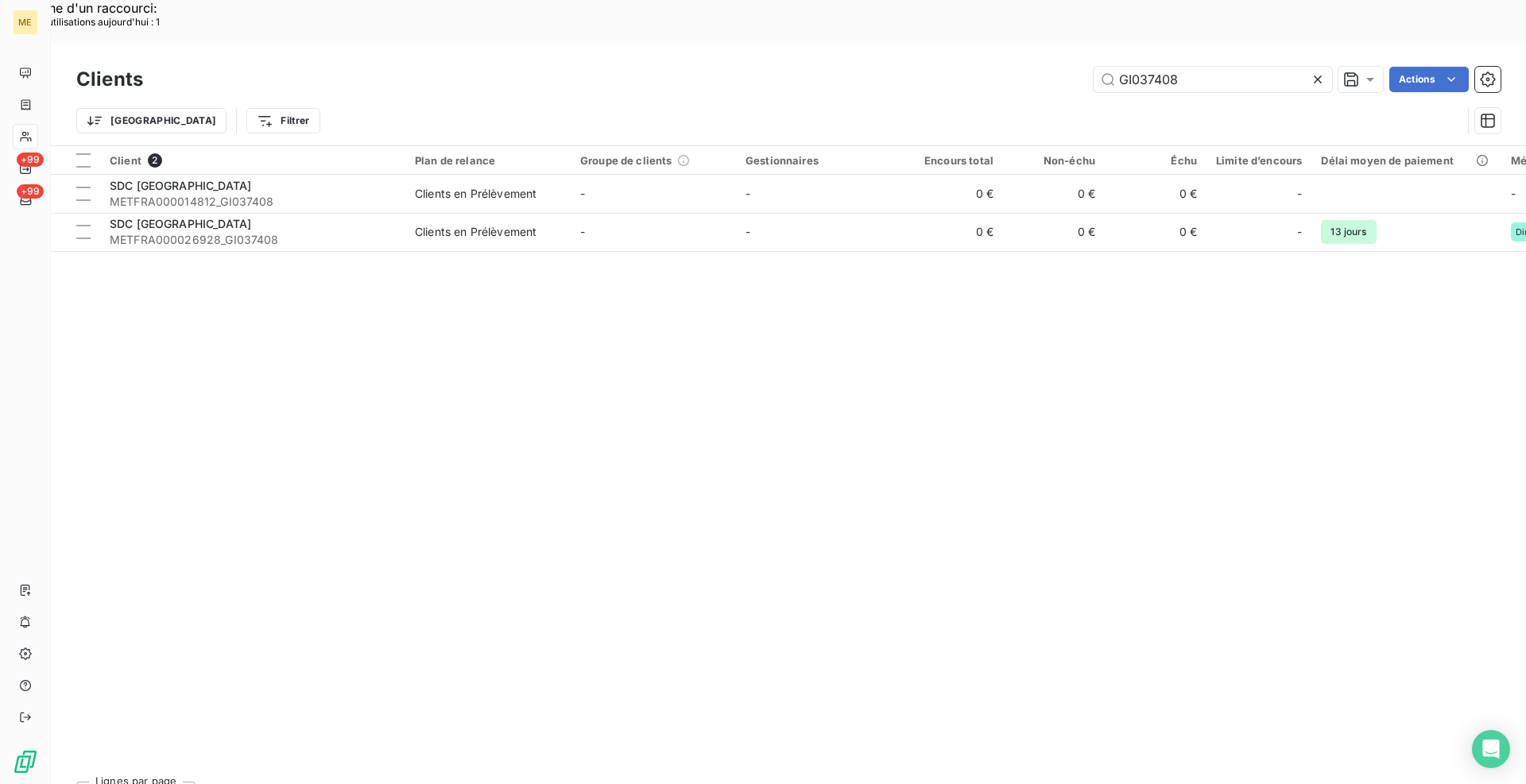
type input "GI037408"
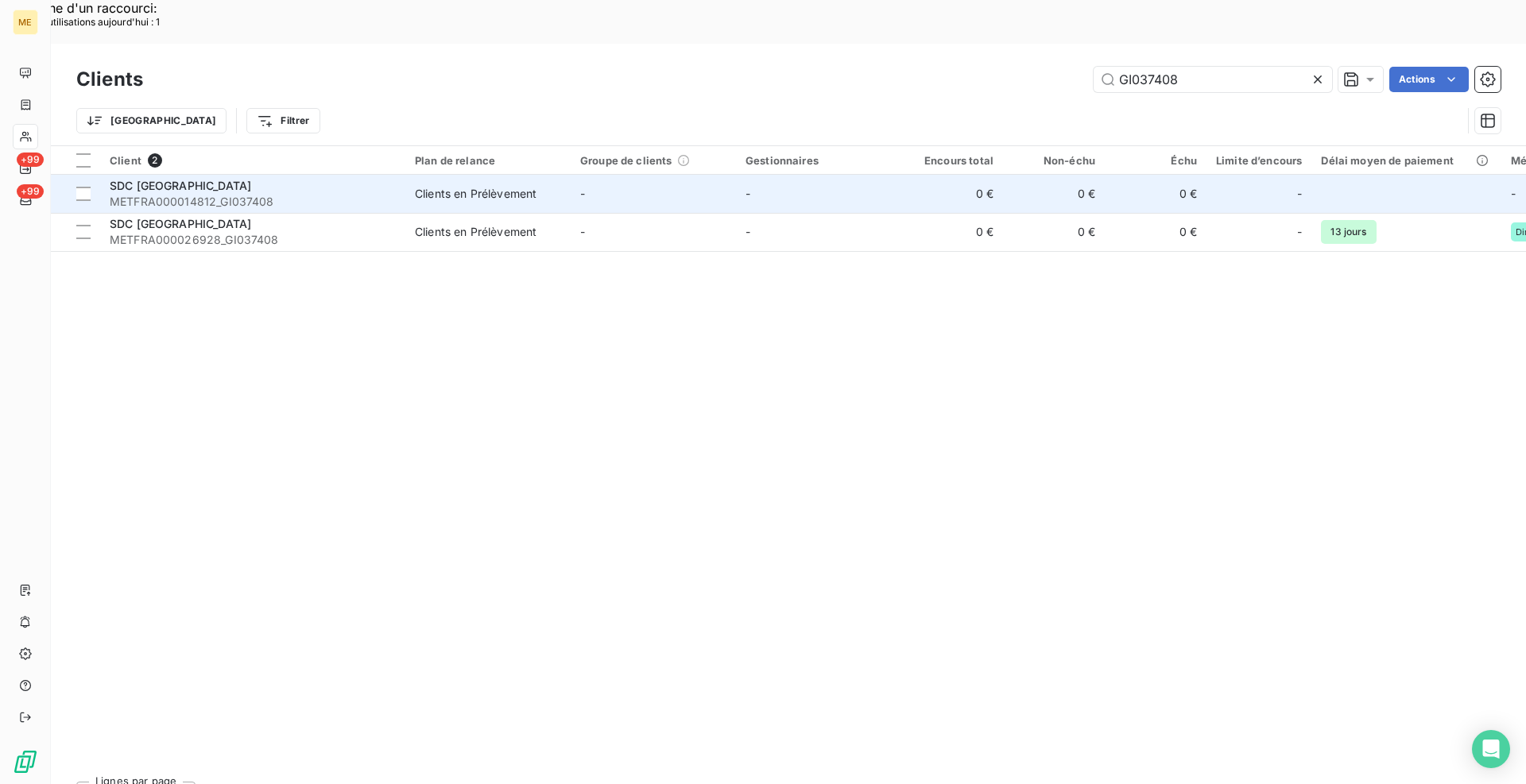
click at [243, 179] on span "SDC [GEOGRAPHIC_DATA]" at bounding box center [181, 186] width 142 height 14
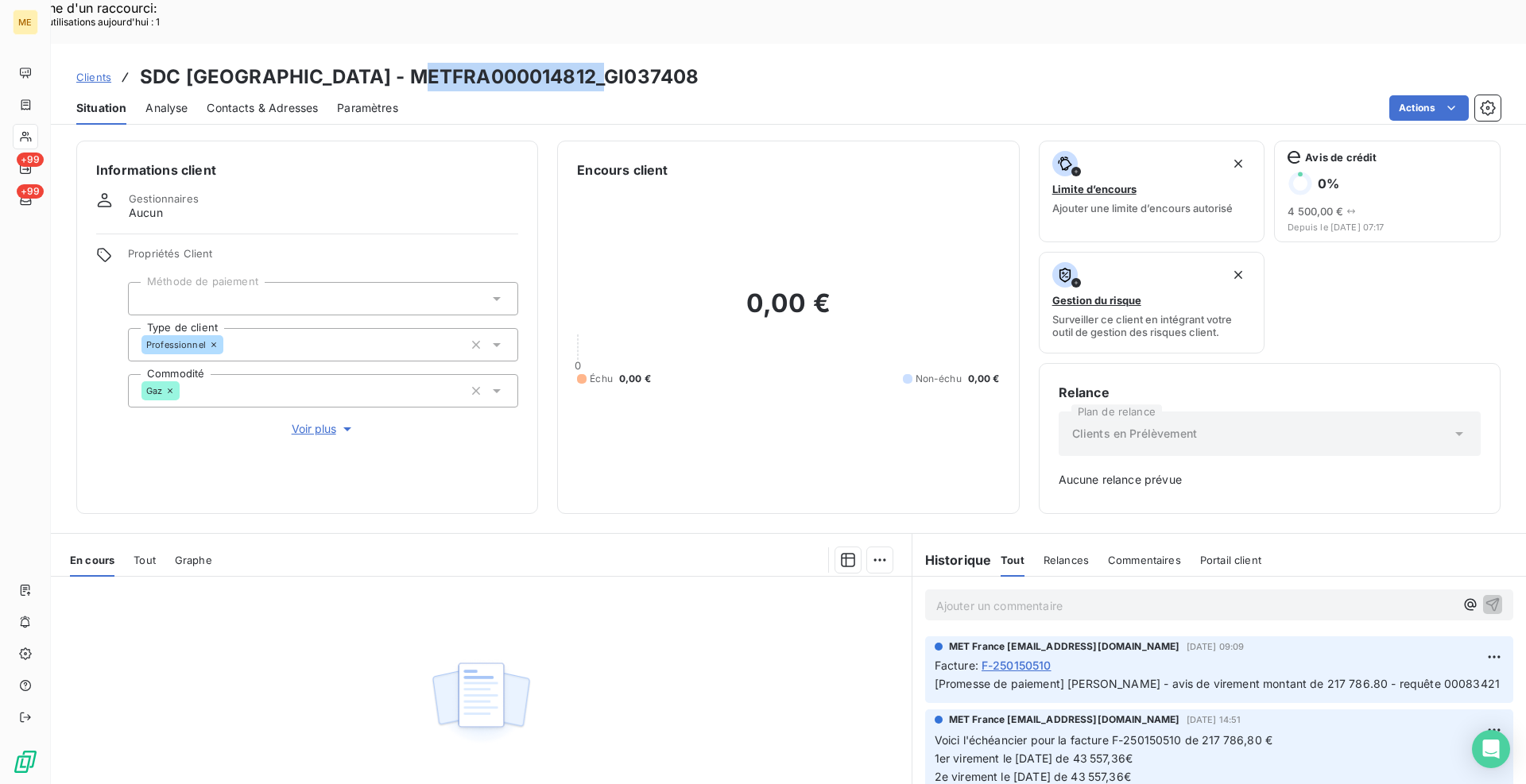
drag, startPoint x: 597, startPoint y: 29, endPoint x: 419, endPoint y: 30, distance: 178.0
click at [419, 63] on h3 "SDC [GEOGRAPHIC_DATA] - METFRA000014812_GI037408" at bounding box center [419, 78] width 559 height 29
copy h3 "METFRA000014812"
